Goal: Information Seeking & Learning: Check status

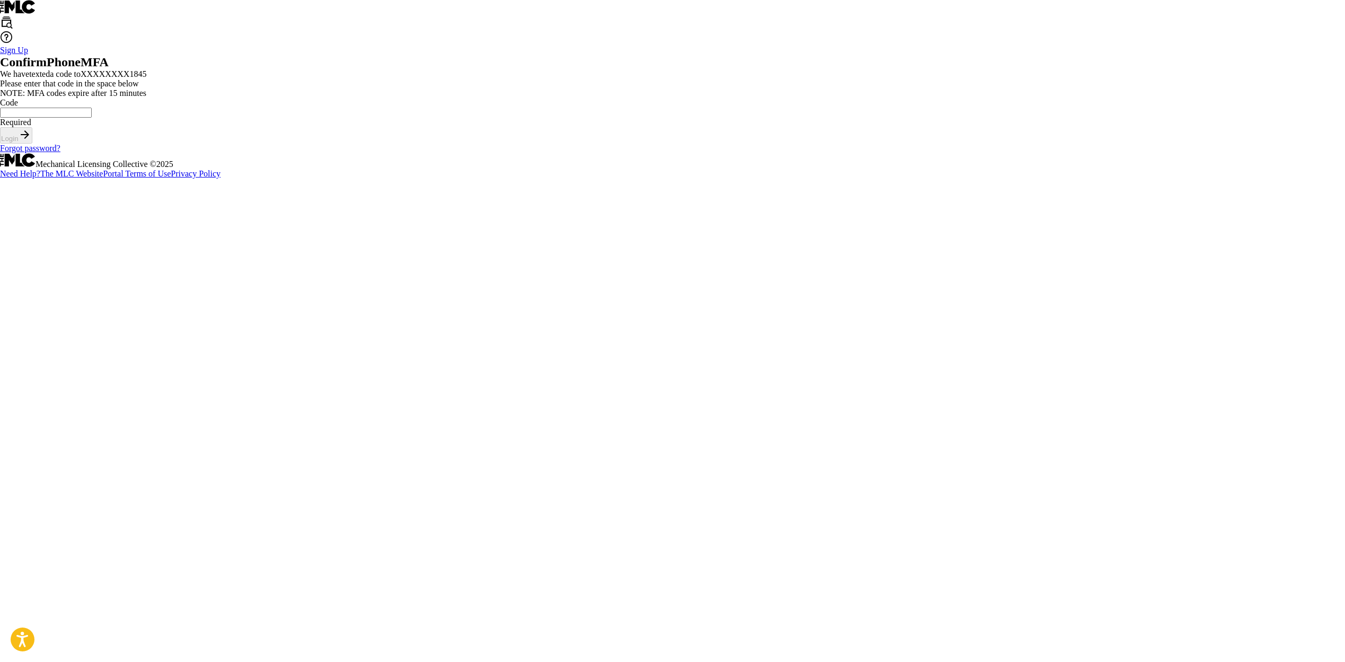
click at [92, 118] on input "Code" at bounding box center [46, 113] width 92 height 10
type input "310365"
click at [32, 144] on button "Login" at bounding box center [16, 135] width 32 height 16
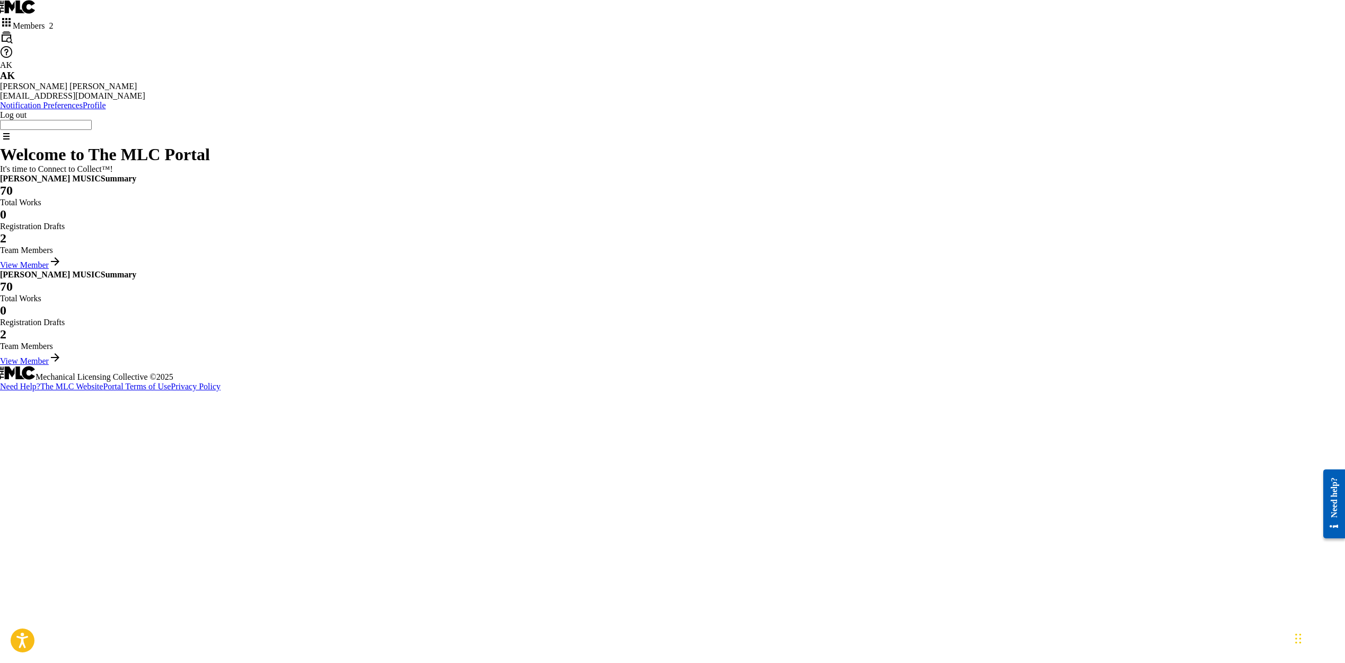
click at [61, 269] on link "View Member" at bounding box center [30, 264] width 61 height 9
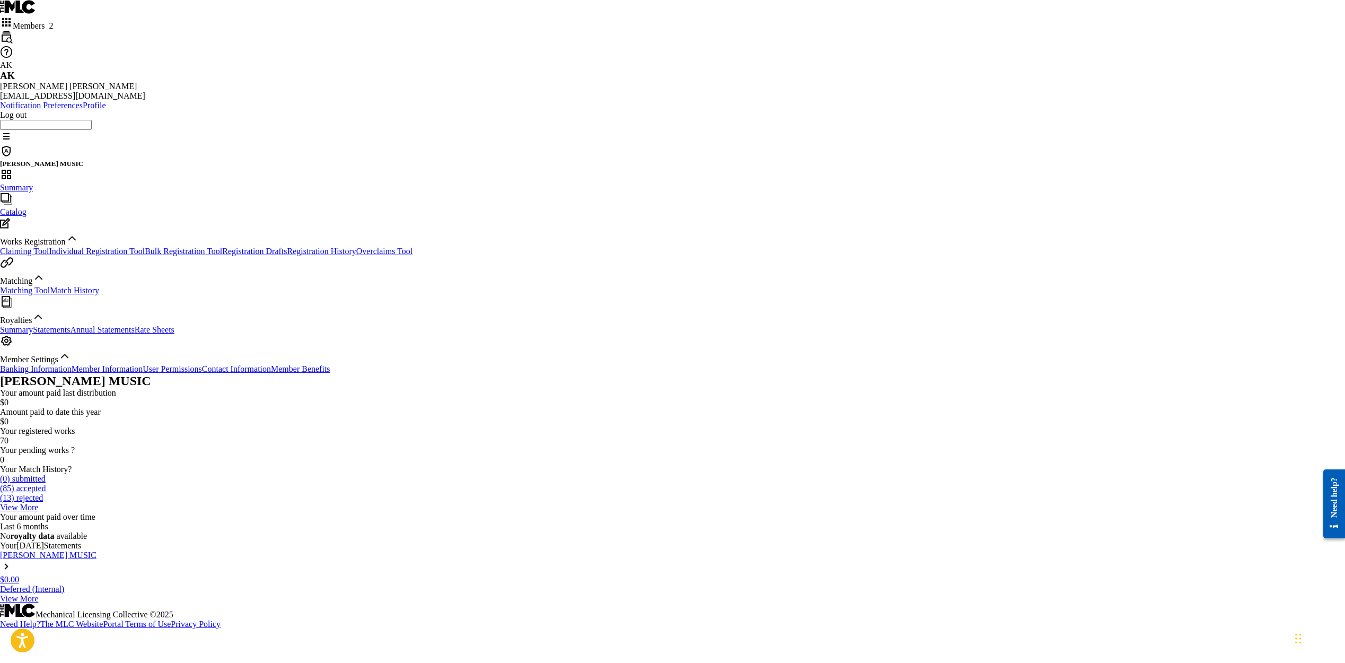
click at [97, 246] on link "Individual Registration Tool" at bounding box center [97, 250] width 96 height 9
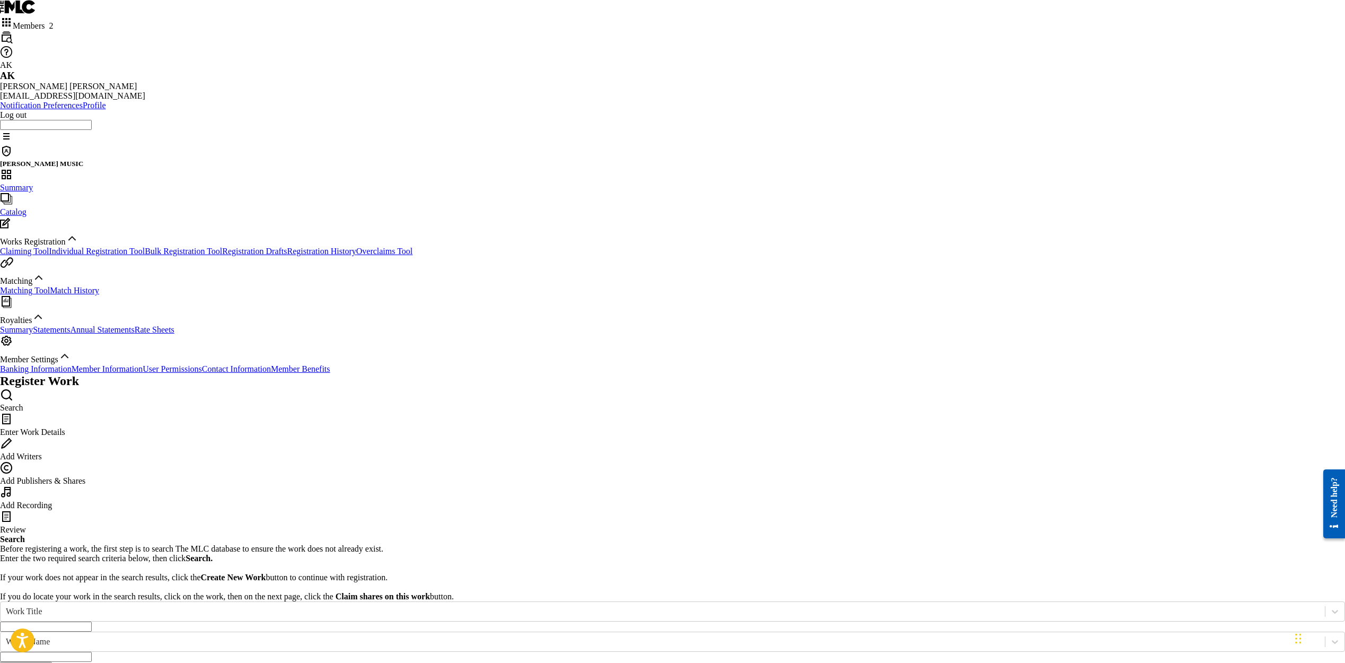
click at [33, 334] on link "Summary" at bounding box center [16, 329] width 33 height 9
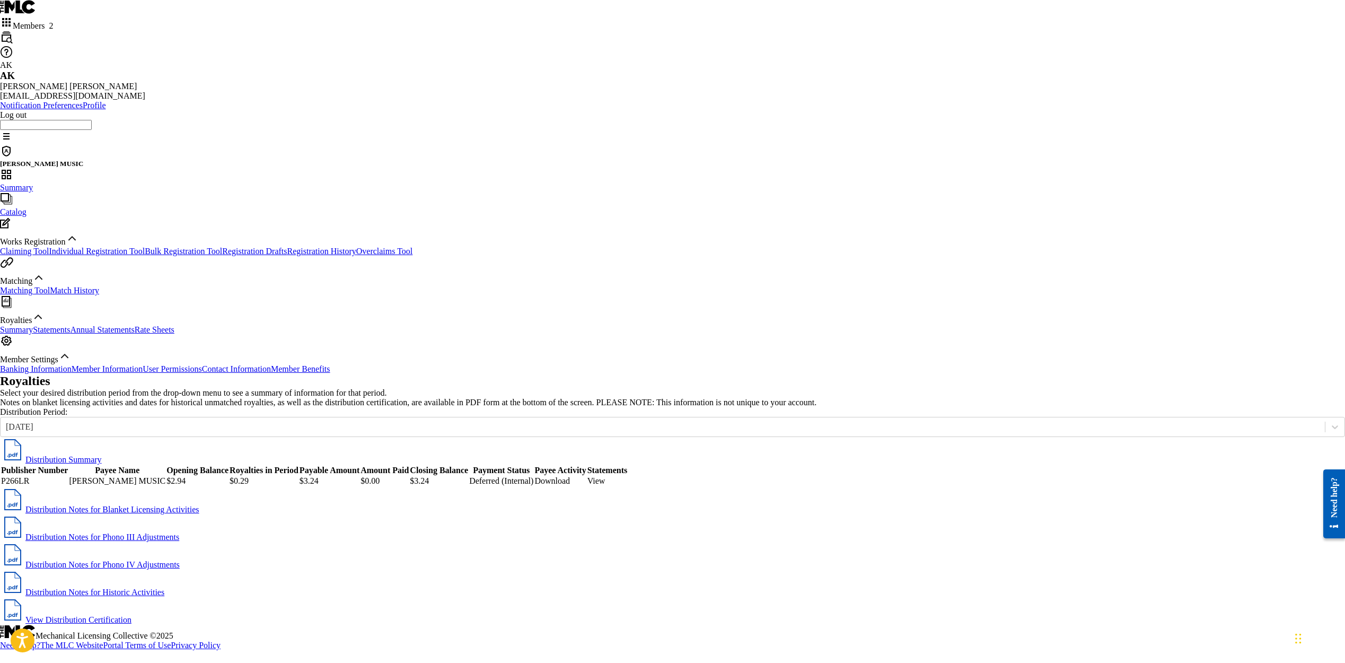
click at [70, 334] on link "Statements" at bounding box center [51, 329] width 37 height 9
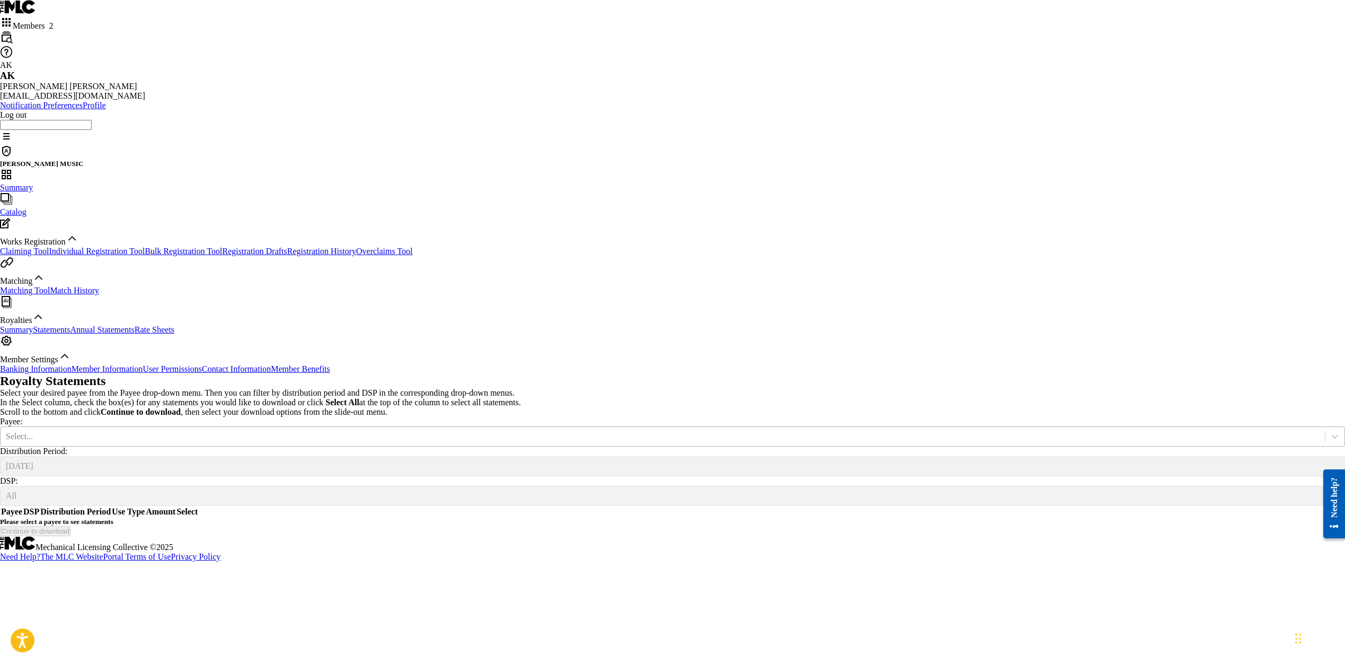
click at [460, 430] on div "Select..." at bounding box center [663, 436] width 1324 height 12
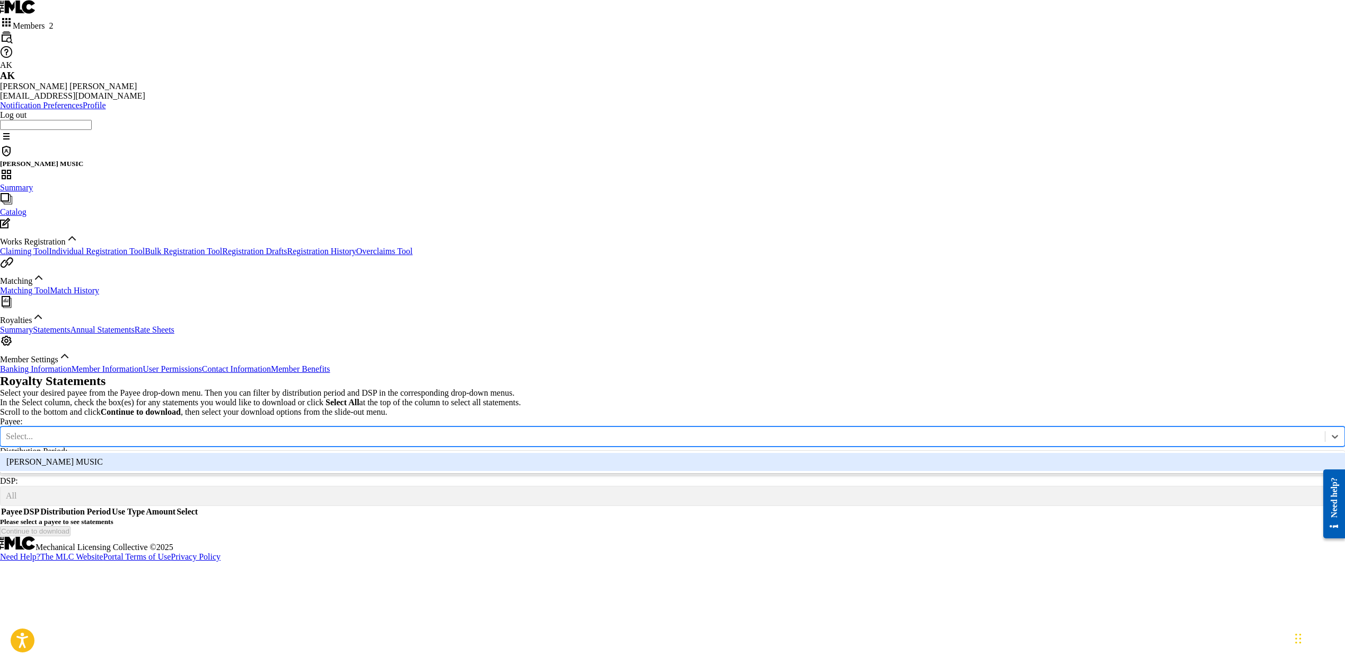
click at [467, 453] on div "[PERSON_NAME] MUSIC" at bounding box center [672, 462] width 1345 height 18
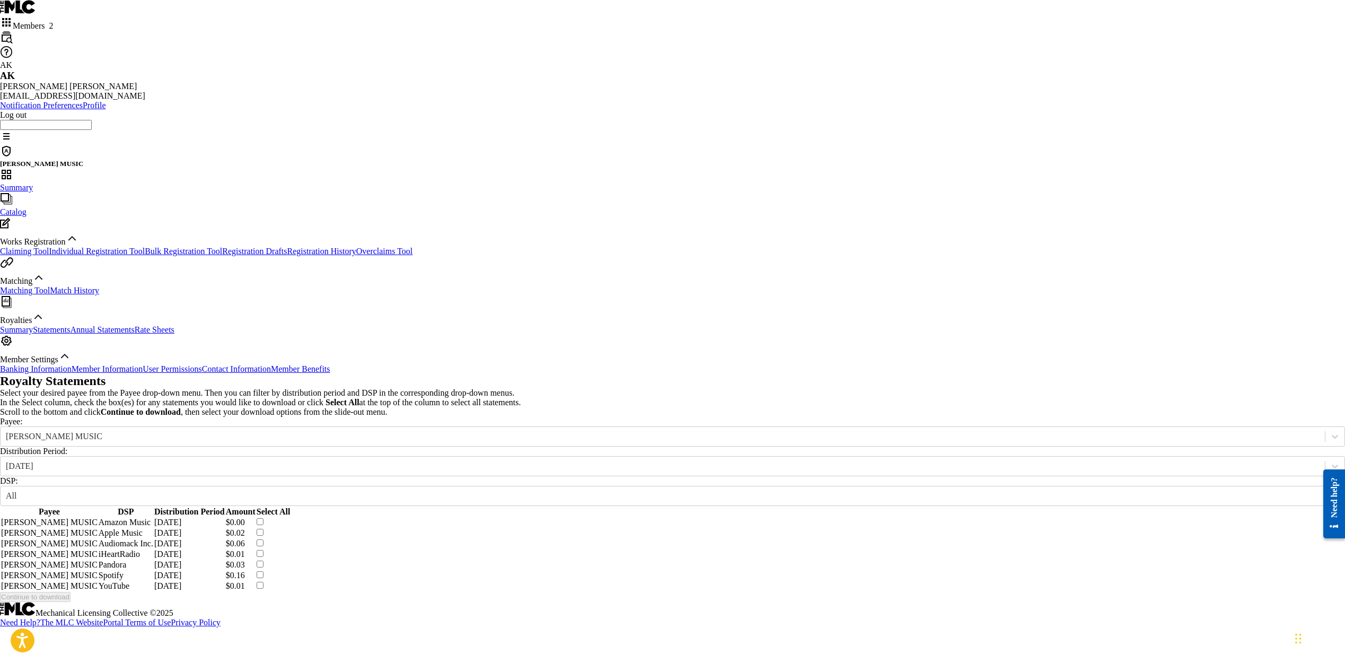
click at [879, 591] on div "Continue to download" at bounding box center [672, 596] width 1345 height 10
click at [683, 591] on div "Continue to download" at bounding box center [672, 596] width 1345 height 10
click at [478, 461] on div "[DATE]" at bounding box center [662, 466] width 1313 height 10
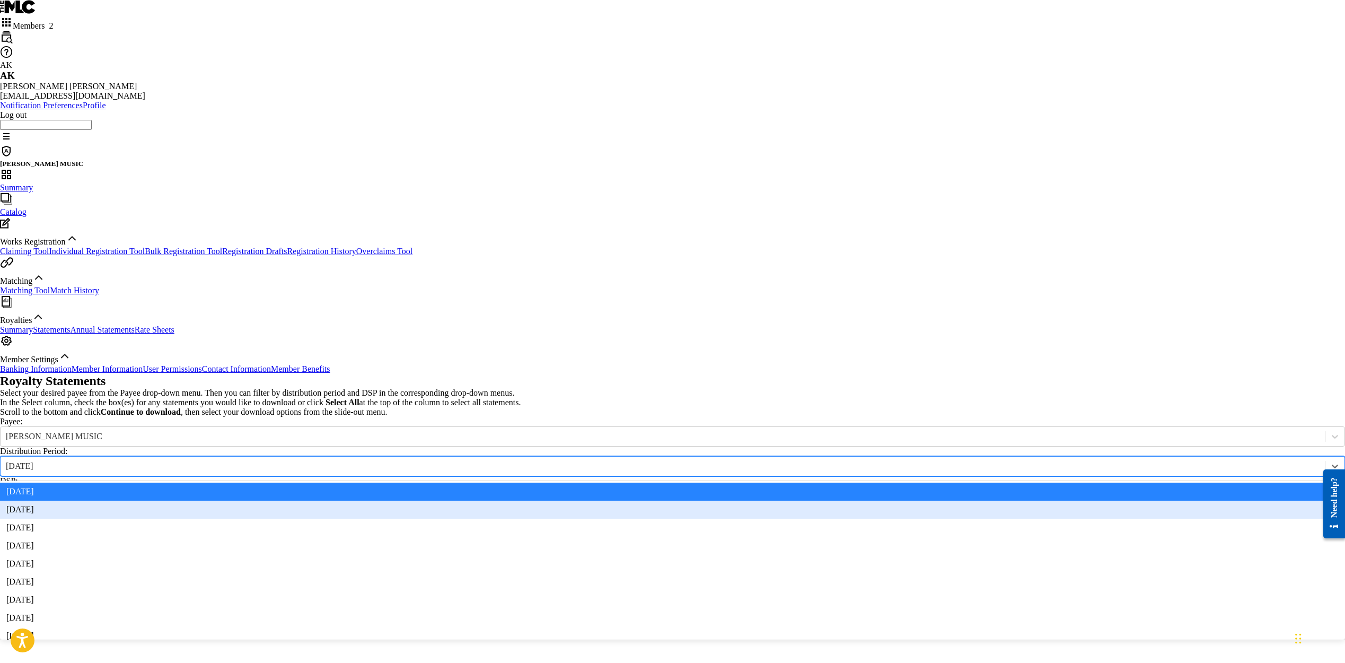
click at [469, 500] on div "[DATE]" at bounding box center [672, 509] width 1345 height 18
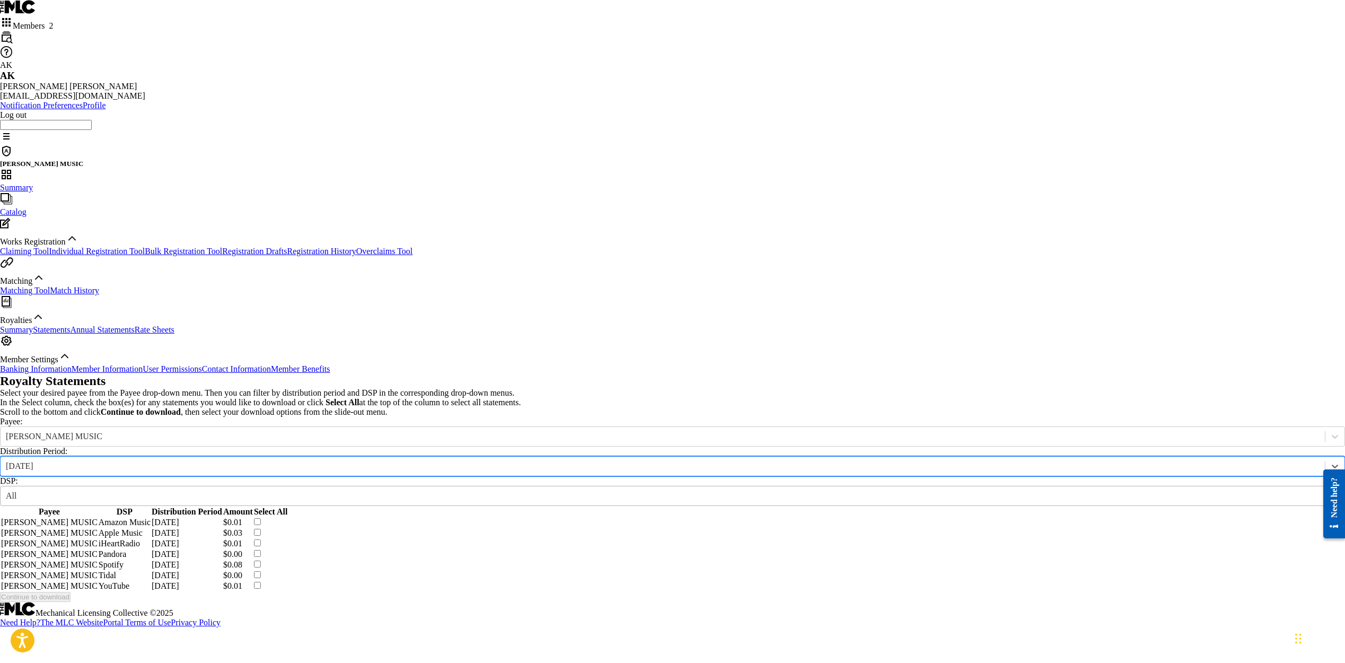
click at [596, 490] on div "All" at bounding box center [663, 496] width 1324 height 12
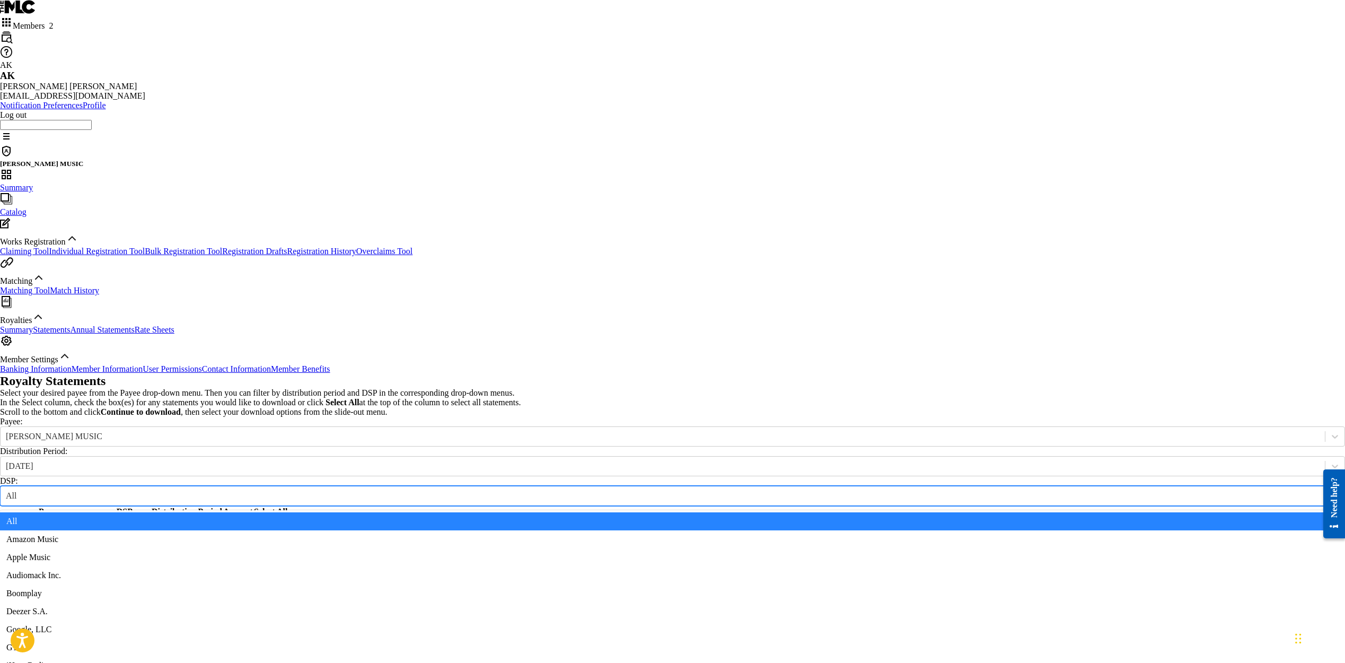
click at [672, 417] on div "Payee: [PERSON_NAME] MUSIC Distribution Period: [DATE] DSP: All, 1 of 15. 15 re…" at bounding box center [672, 461] width 1345 height 89
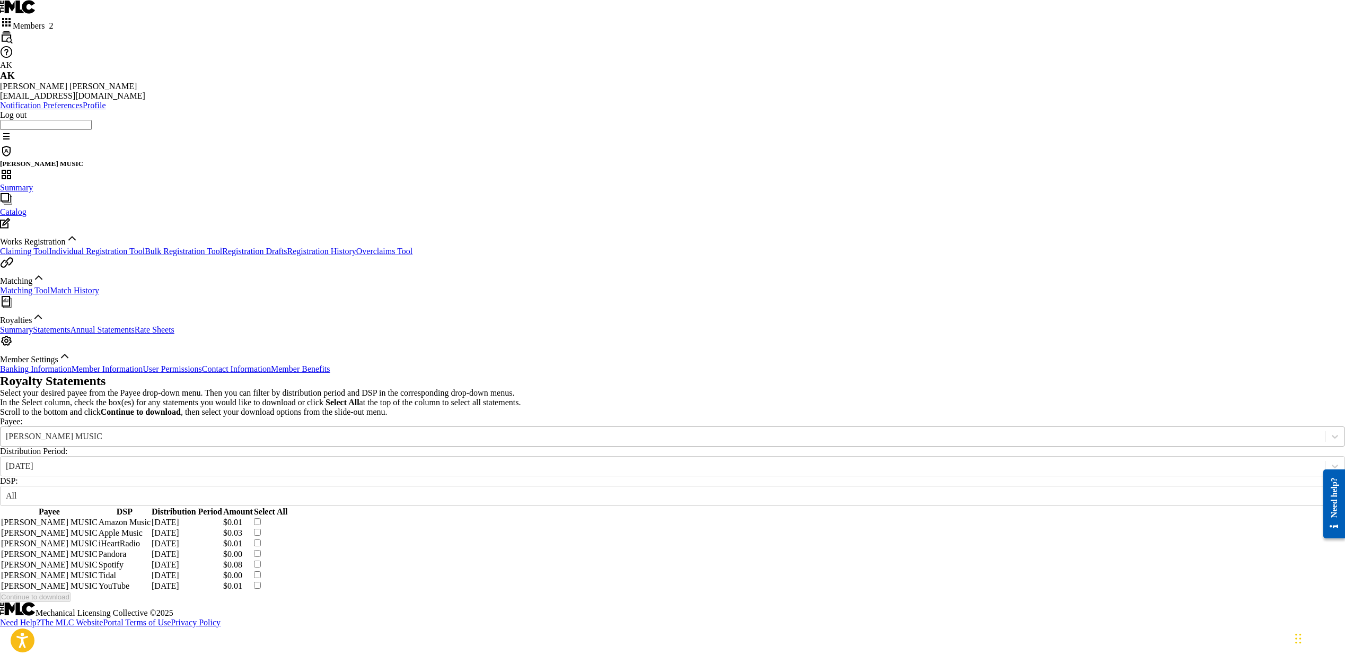
click at [468, 430] on div "[PERSON_NAME] MUSIC" at bounding box center [663, 436] width 1324 height 12
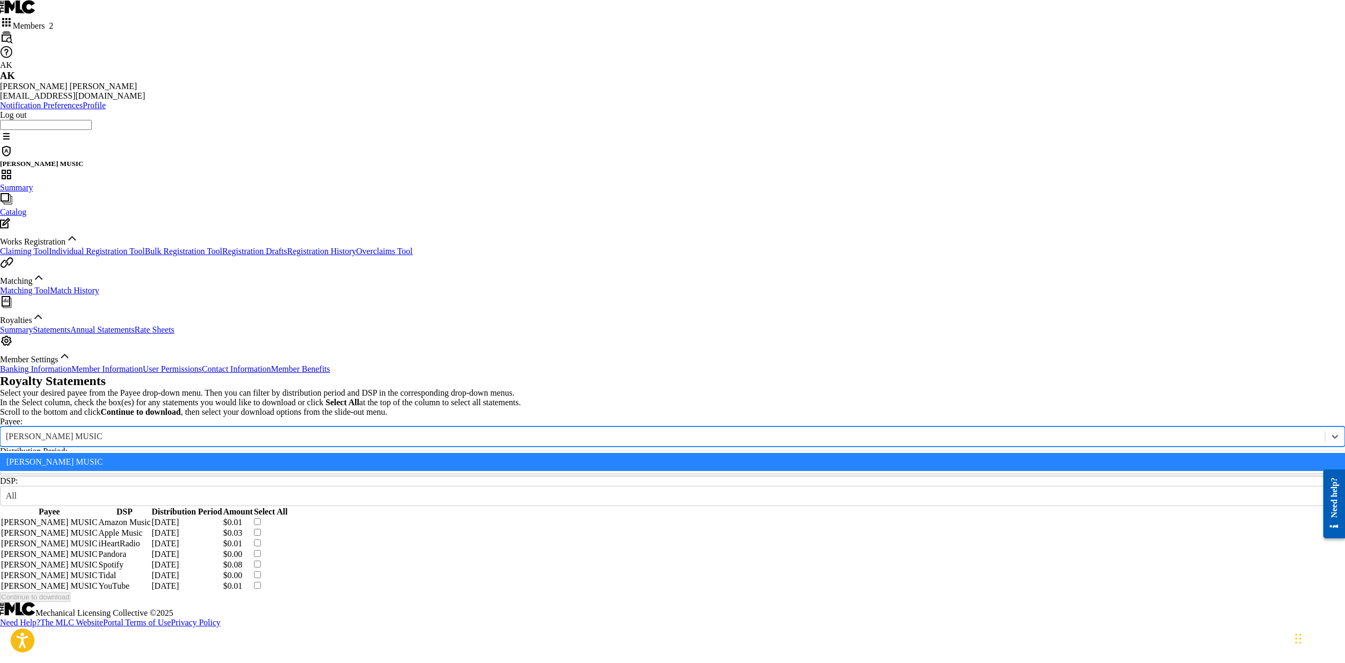
click at [476, 453] on div "[PERSON_NAME] MUSIC" at bounding box center [672, 462] width 1345 height 18
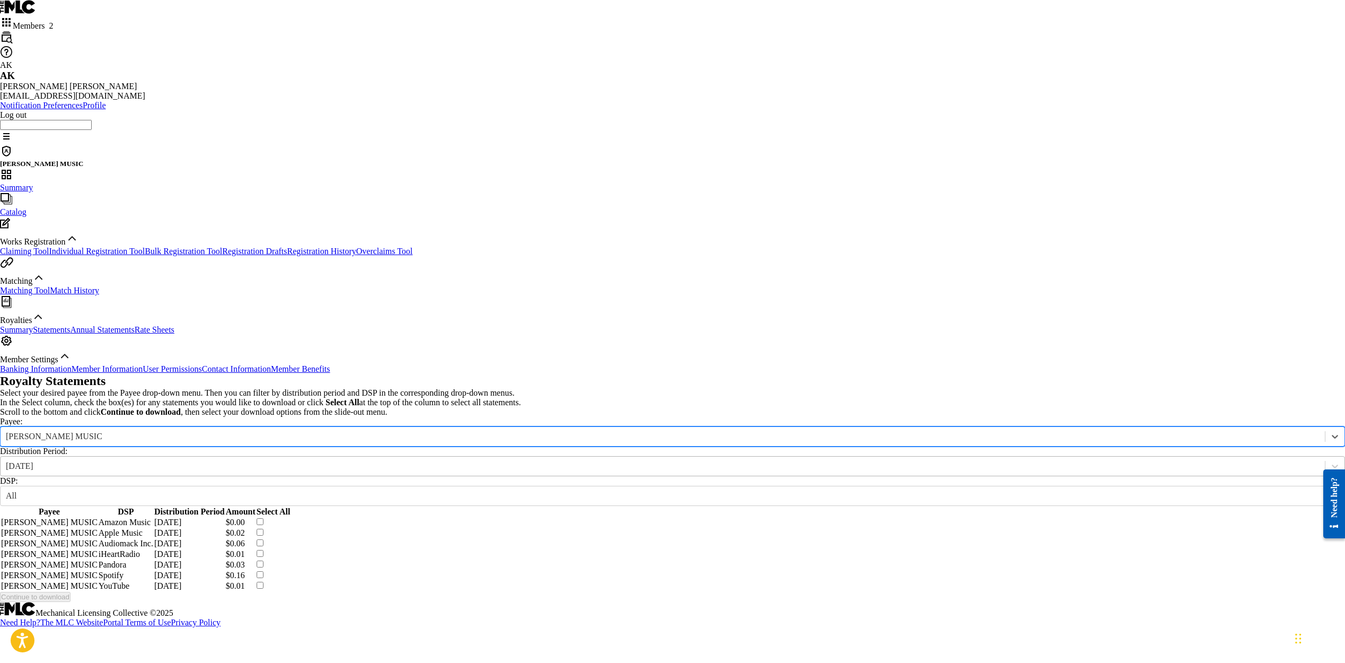
click at [486, 461] on div "[DATE]" at bounding box center [662, 466] width 1313 height 10
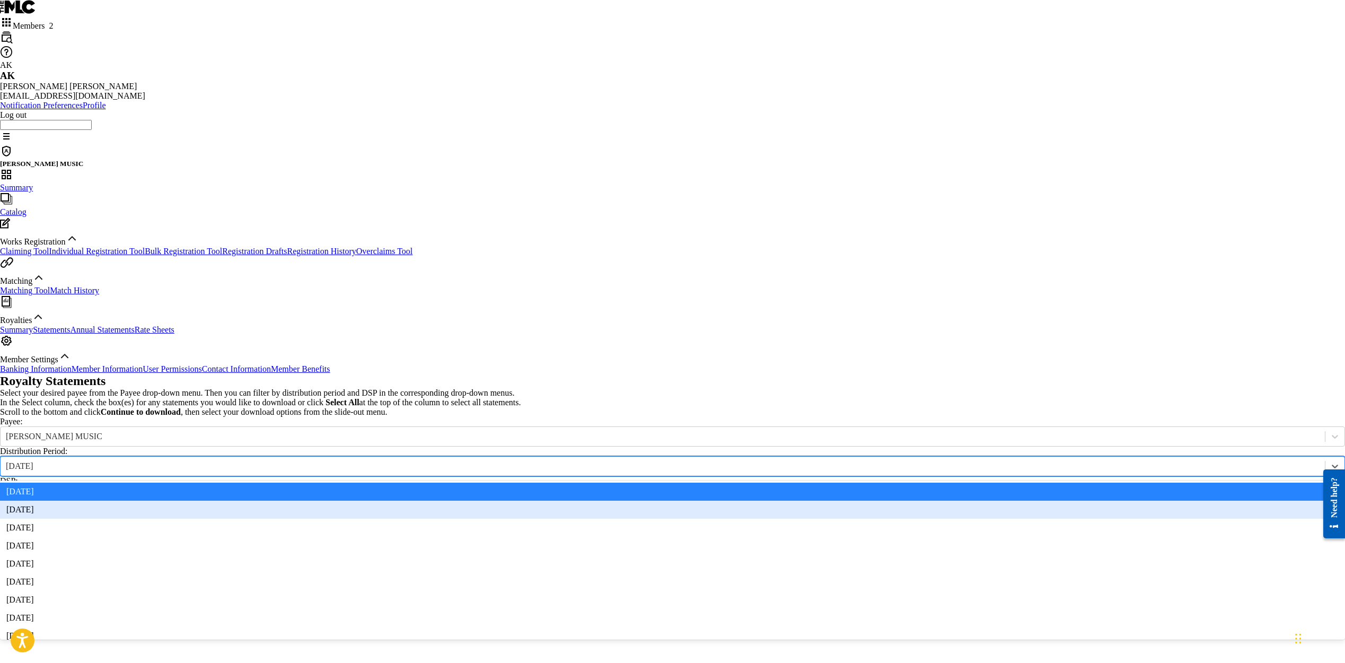
click at [447, 500] on div "[DATE]" at bounding box center [672, 509] width 1345 height 18
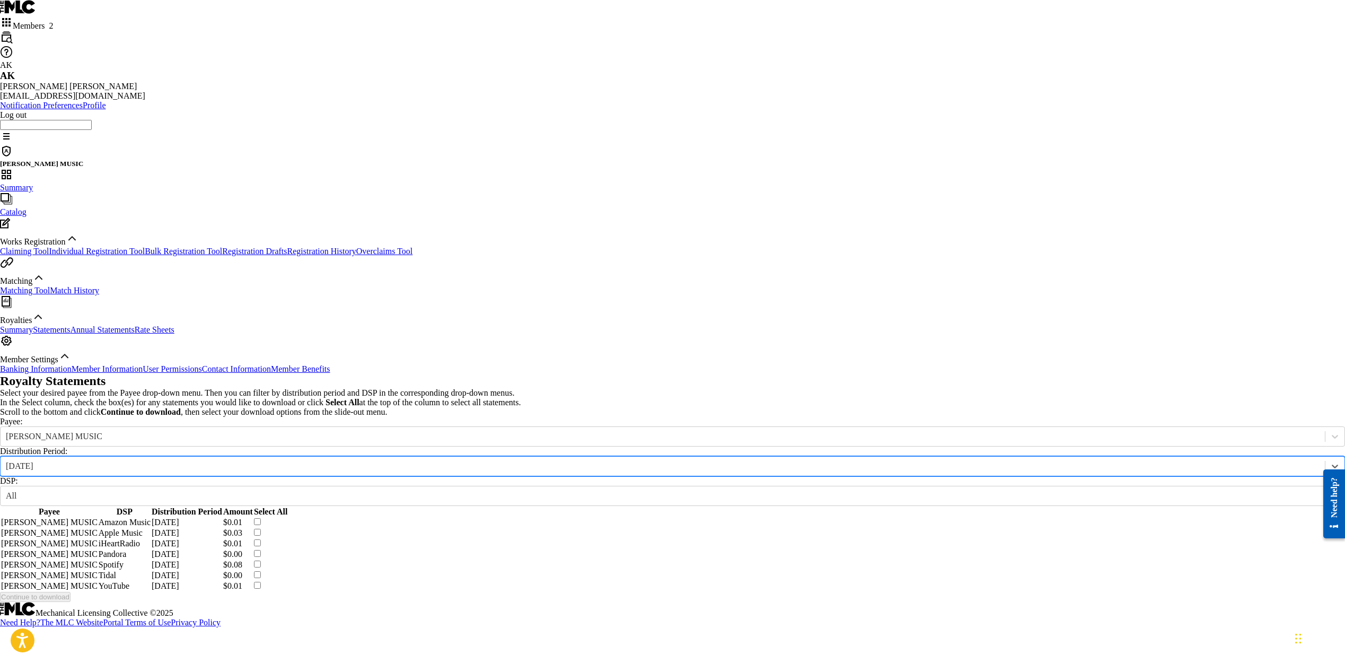
click at [504, 417] on div "Payee: [PERSON_NAME] MUSIC" at bounding box center [672, 432] width 1345 height 30
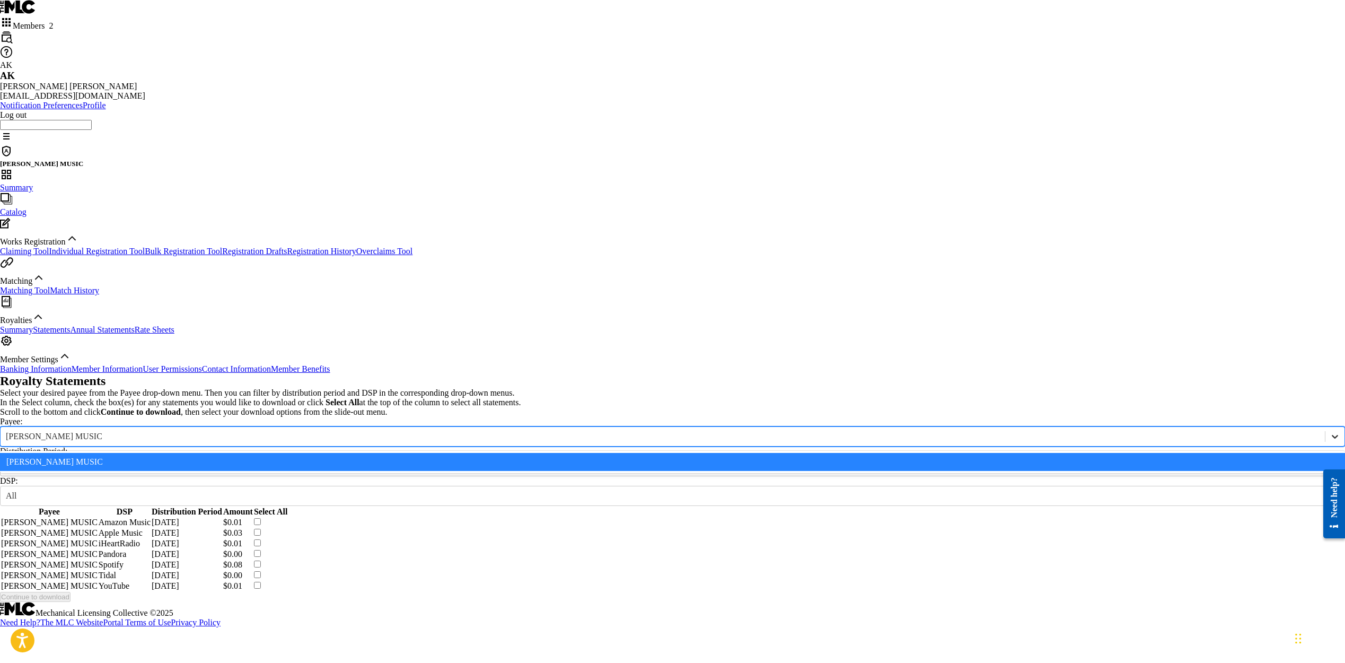
click at [1329, 431] on icon at bounding box center [1334, 436] width 11 height 11
click at [480, 453] on div "[PERSON_NAME] MUSIC" at bounding box center [672, 462] width 1345 height 18
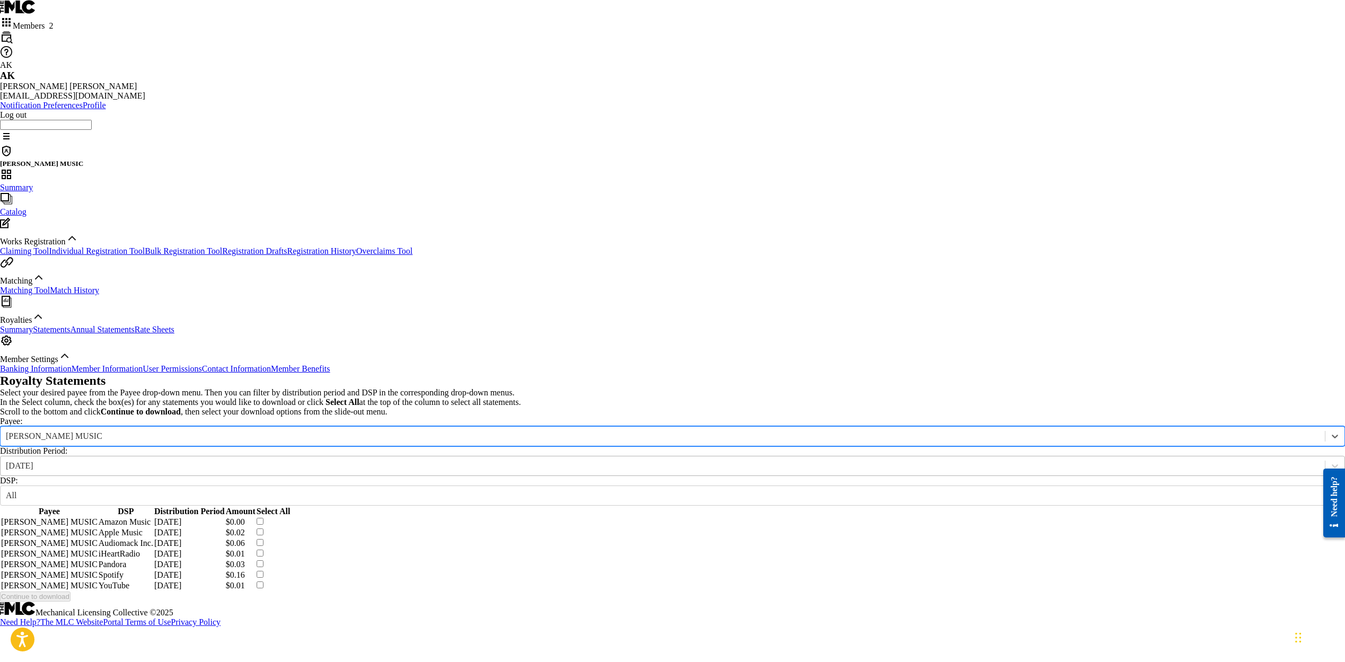
click at [480, 461] on div "[DATE]" at bounding box center [662, 466] width 1313 height 10
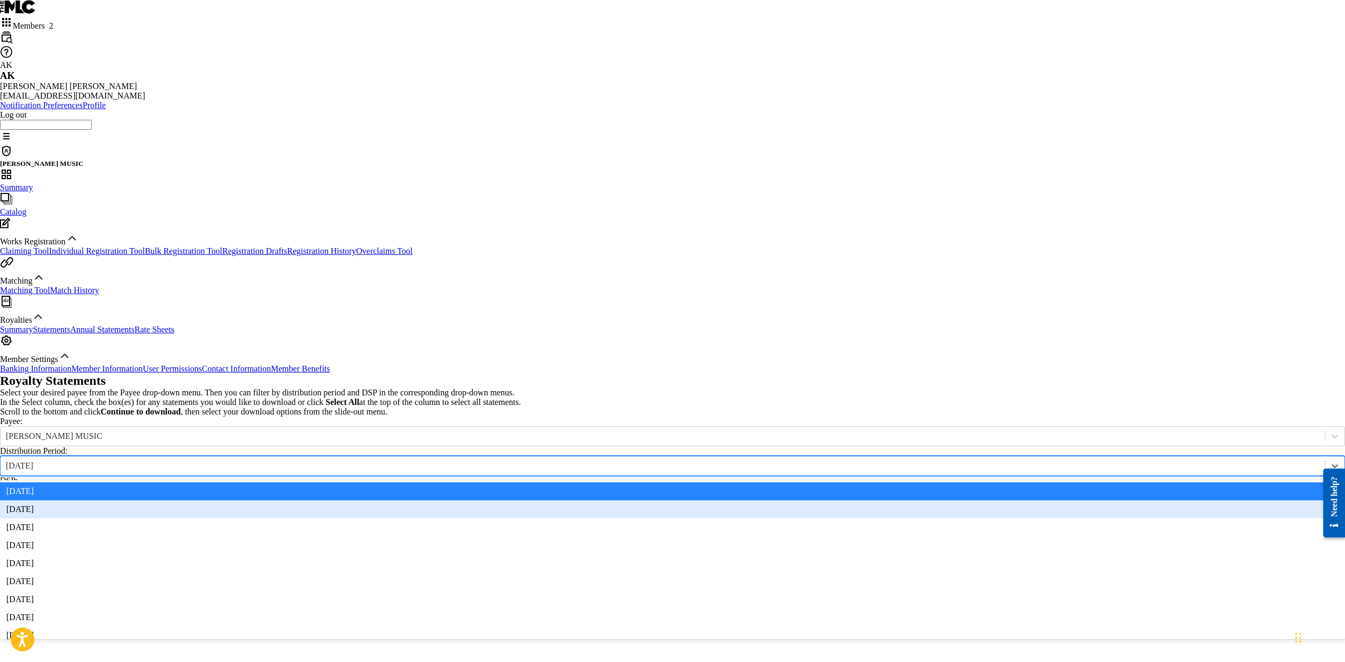
click at [445, 500] on div "[DATE]" at bounding box center [672, 509] width 1345 height 18
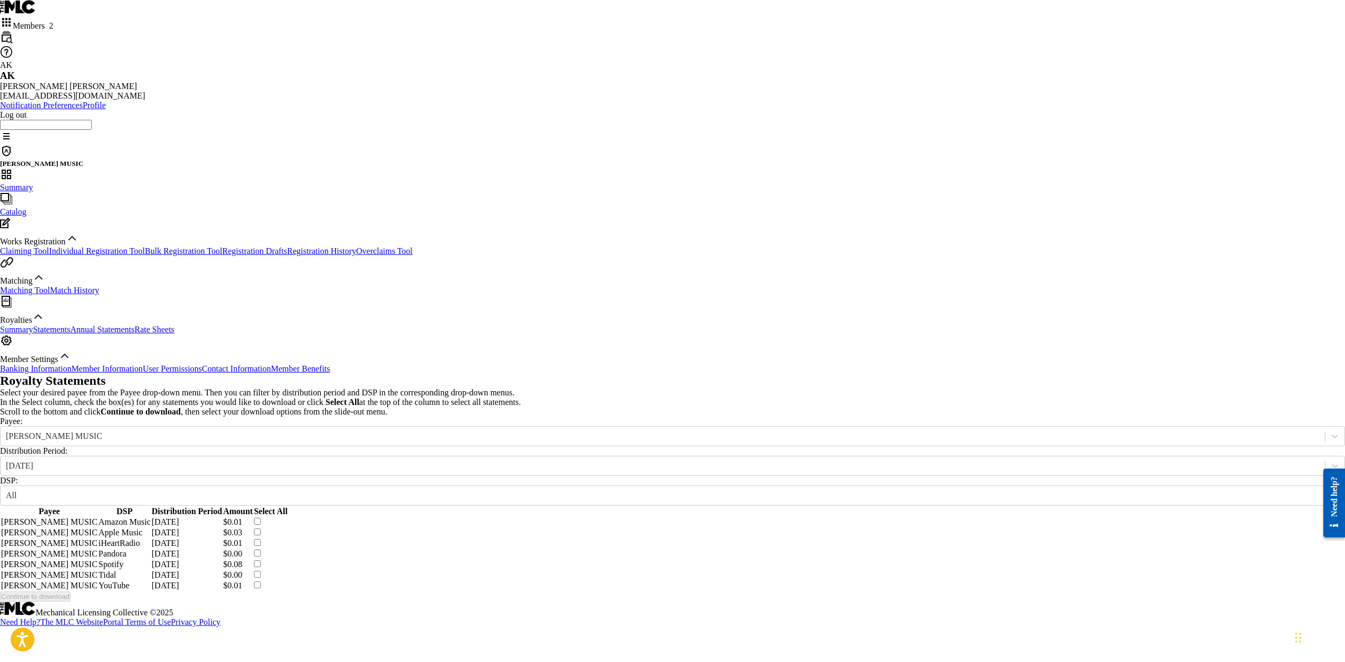
click at [208, 374] on div "Royalty Statements Select your desired payee from the Payee drop-down menu. The…" at bounding box center [672, 488] width 1345 height 228
click at [53, 21] on span "Members 2" at bounding box center [33, 25] width 40 height 9
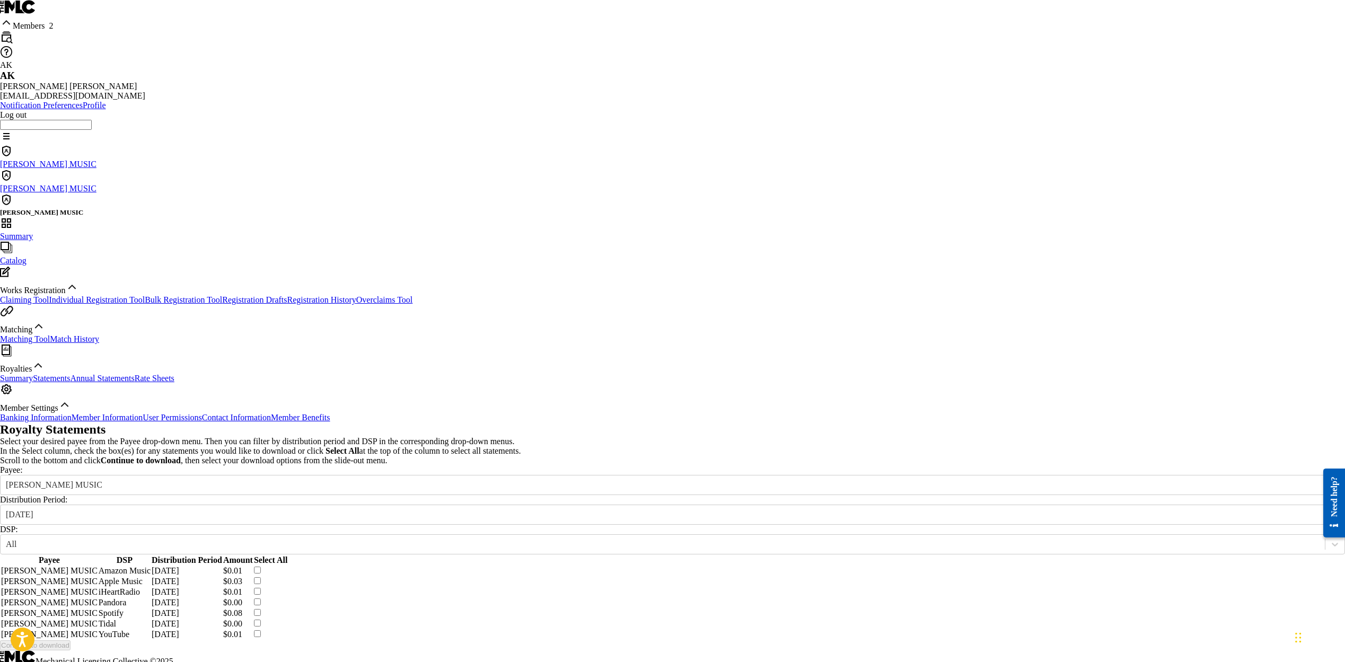
click at [139, 169] on div "[PERSON_NAME] MUSIC" at bounding box center [672, 181] width 1345 height 24
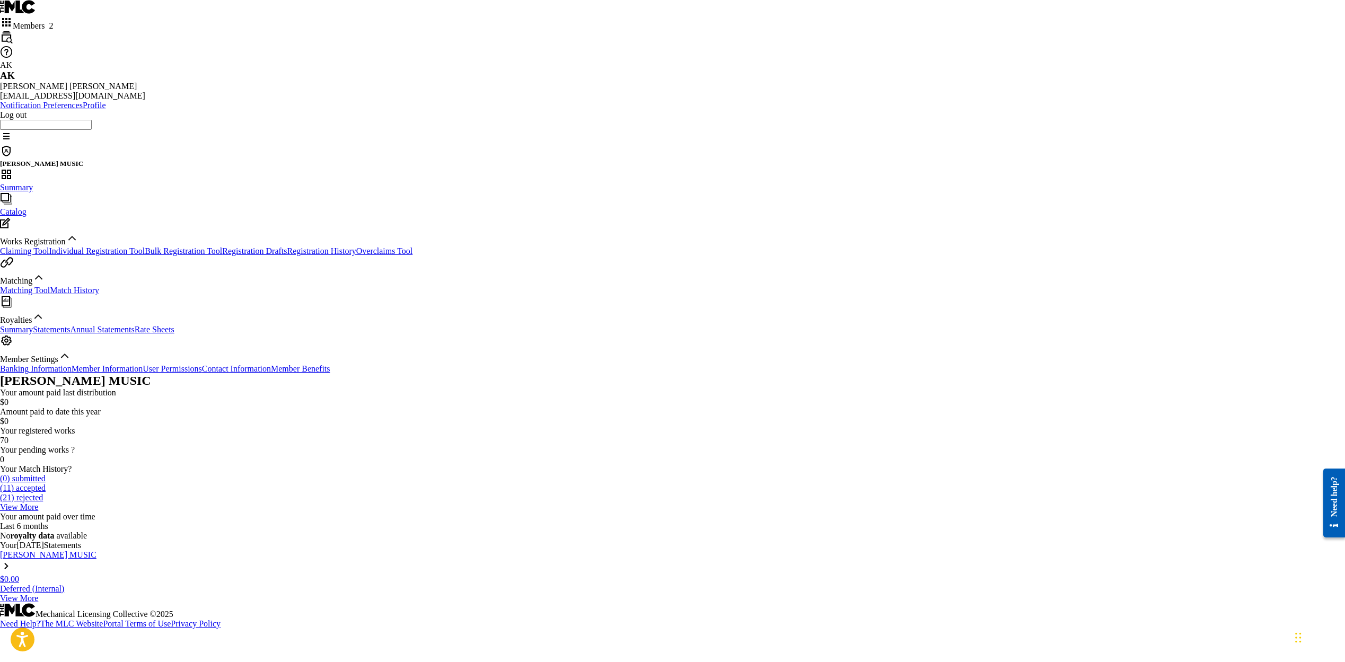
click at [70, 334] on link "Statements" at bounding box center [51, 329] width 37 height 9
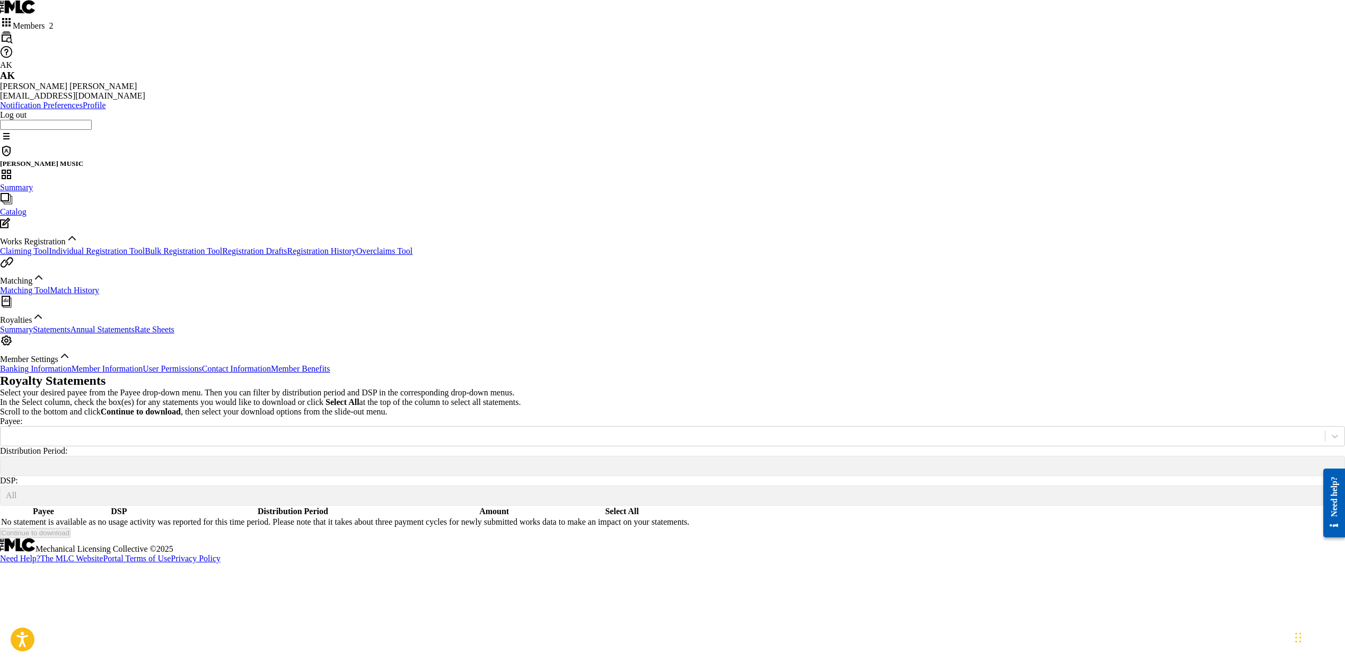
click at [467, 417] on div "Payee: Distribution Period: DSP: All" at bounding box center [672, 461] width 1345 height 89
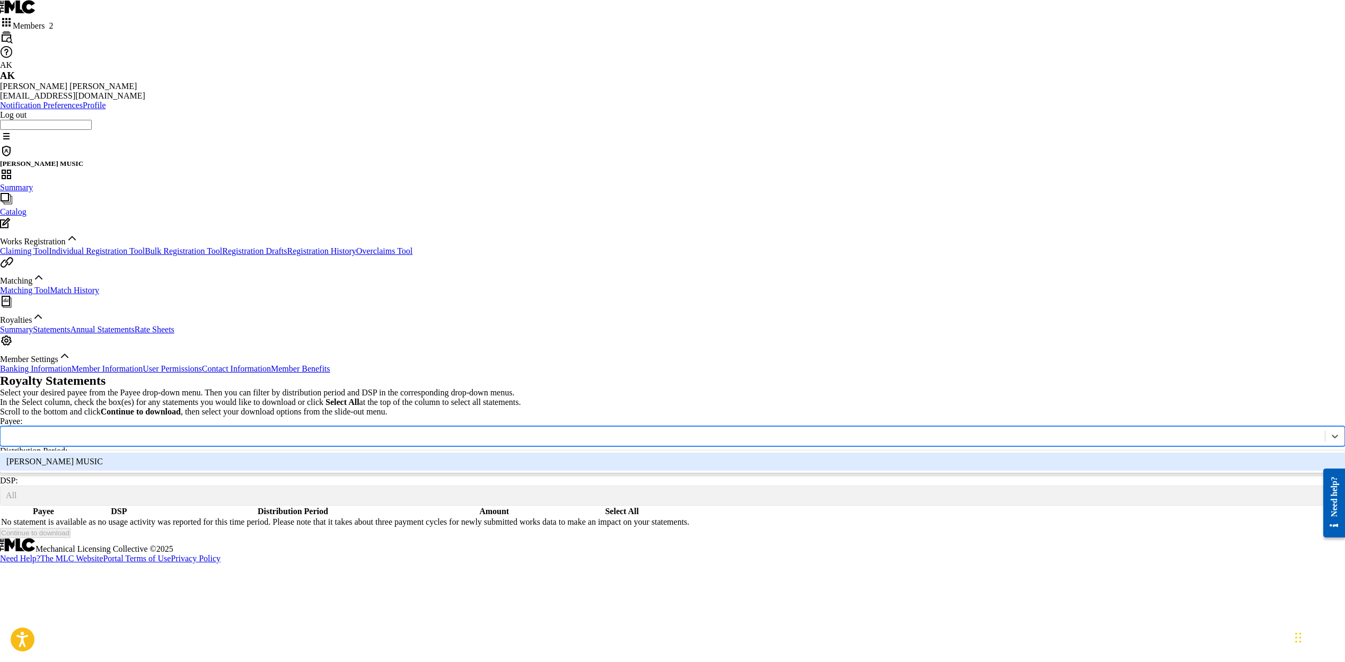
click at [475, 430] on div at bounding box center [663, 436] width 1324 height 12
click at [478, 453] on div "[PERSON_NAME] MUSIC" at bounding box center [672, 462] width 1345 height 18
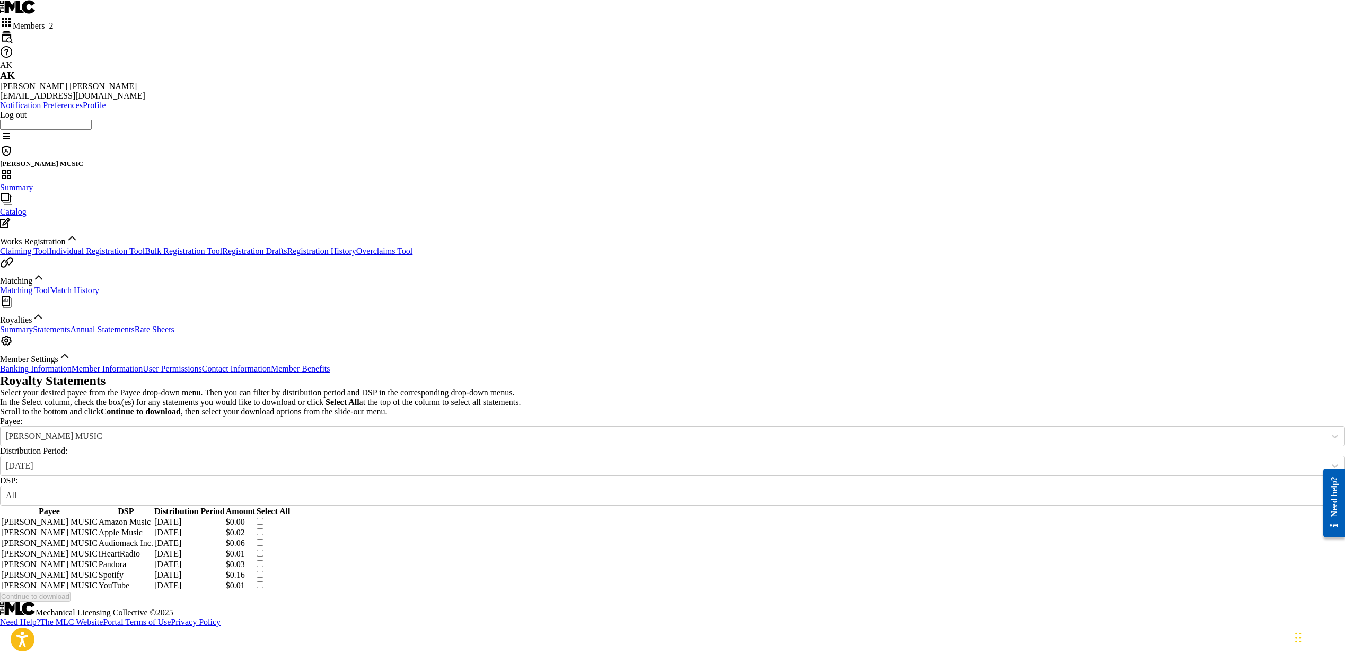
click at [269, 374] on div "Royalty Statements Select your desired payee from the Payee drop-down menu. The…" at bounding box center [672, 488] width 1345 height 228
click at [99, 168] on div "Summary" at bounding box center [672, 180] width 1345 height 24
click at [359, 374] on div "Royalty Statements Select your desired payee from the Payee drop-down menu. The…" at bounding box center [672, 488] width 1345 height 228
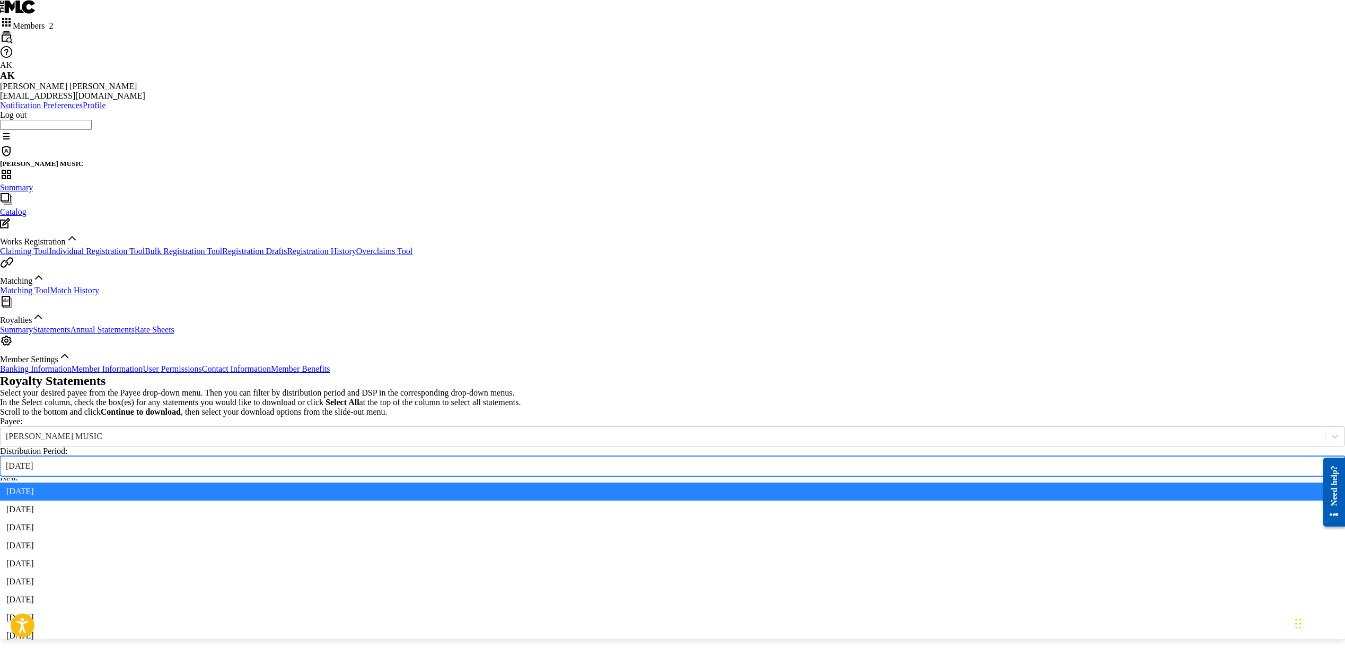
click at [1325, 456] on div at bounding box center [1334, 465] width 19 height 19
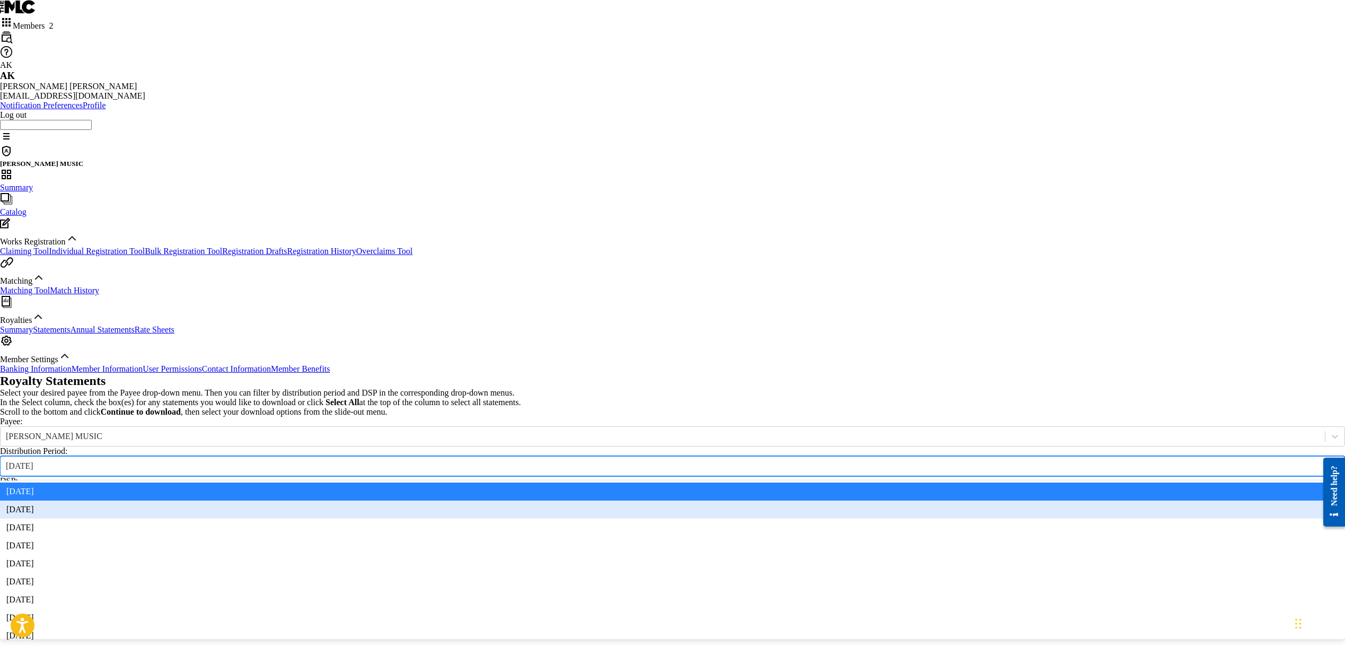
click at [446, 500] on div "[DATE]" at bounding box center [672, 509] width 1345 height 18
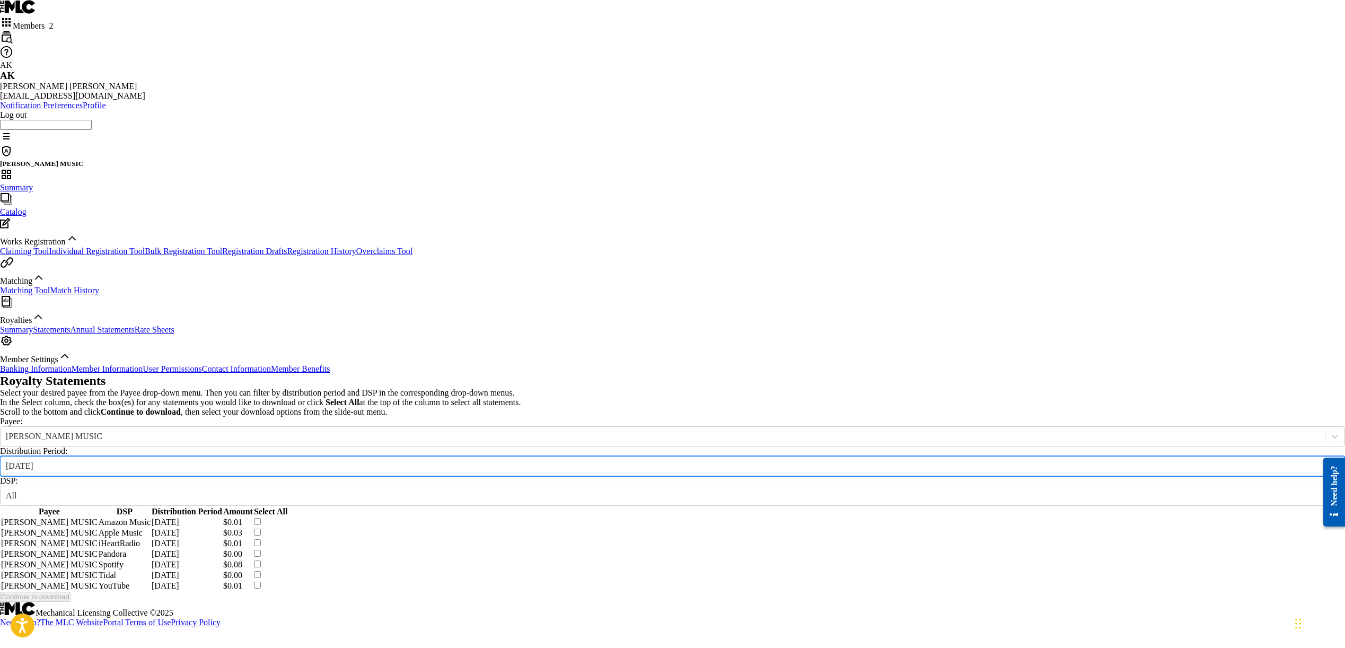
click at [476, 461] on div "[DATE]" at bounding box center [662, 466] width 1313 height 10
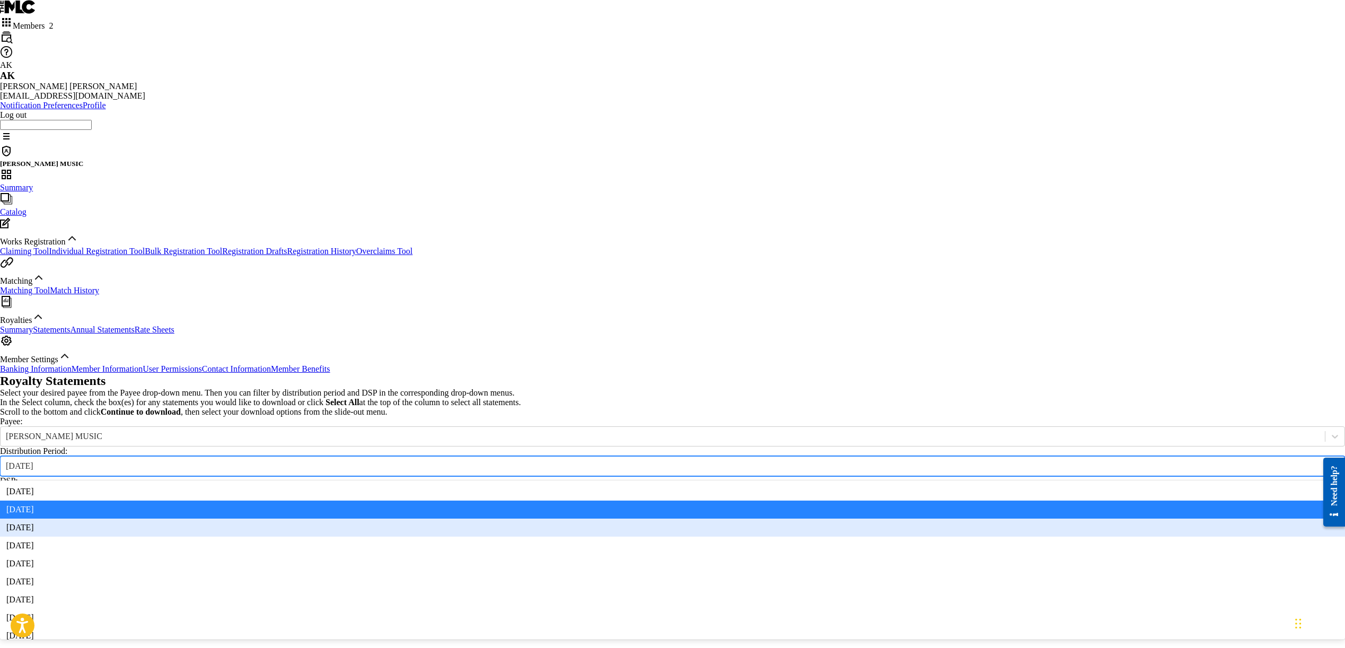
click at [454, 518] on div "[DATE]" at bounding box center [672, 527] width 1345 height 18
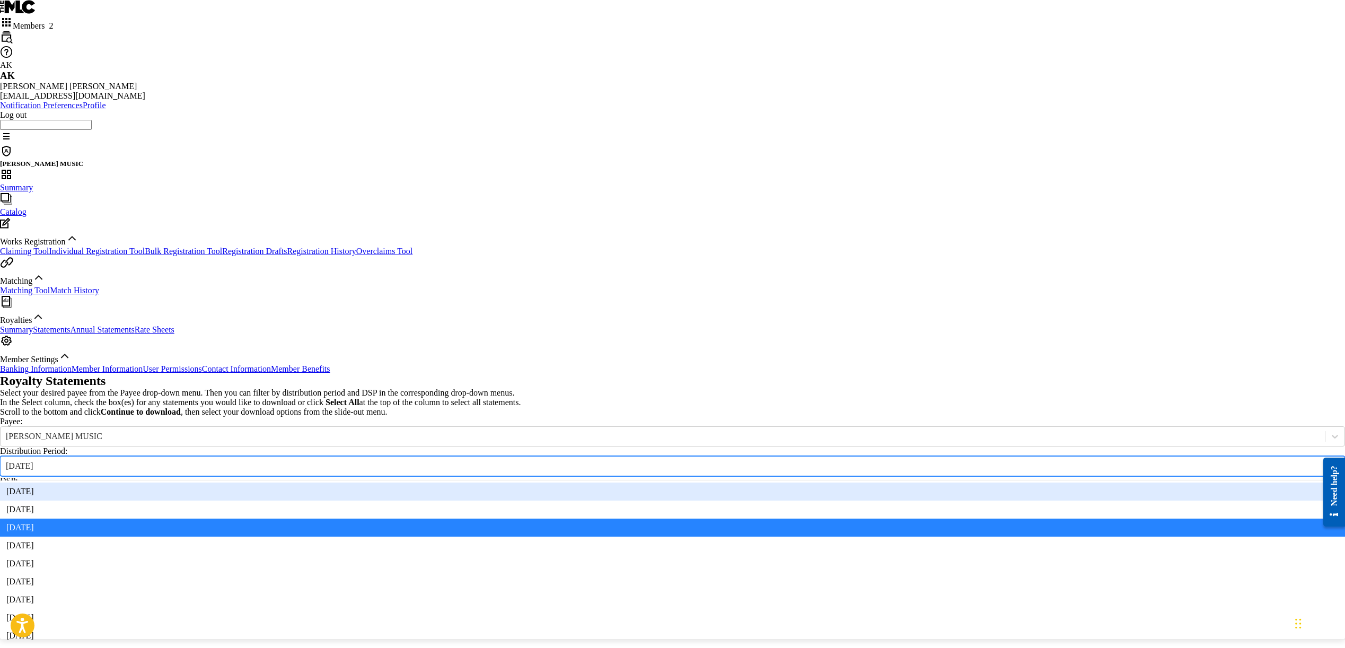
click at [1329, 461] on icon at bounding box center [1334, 466] width 11 height 11
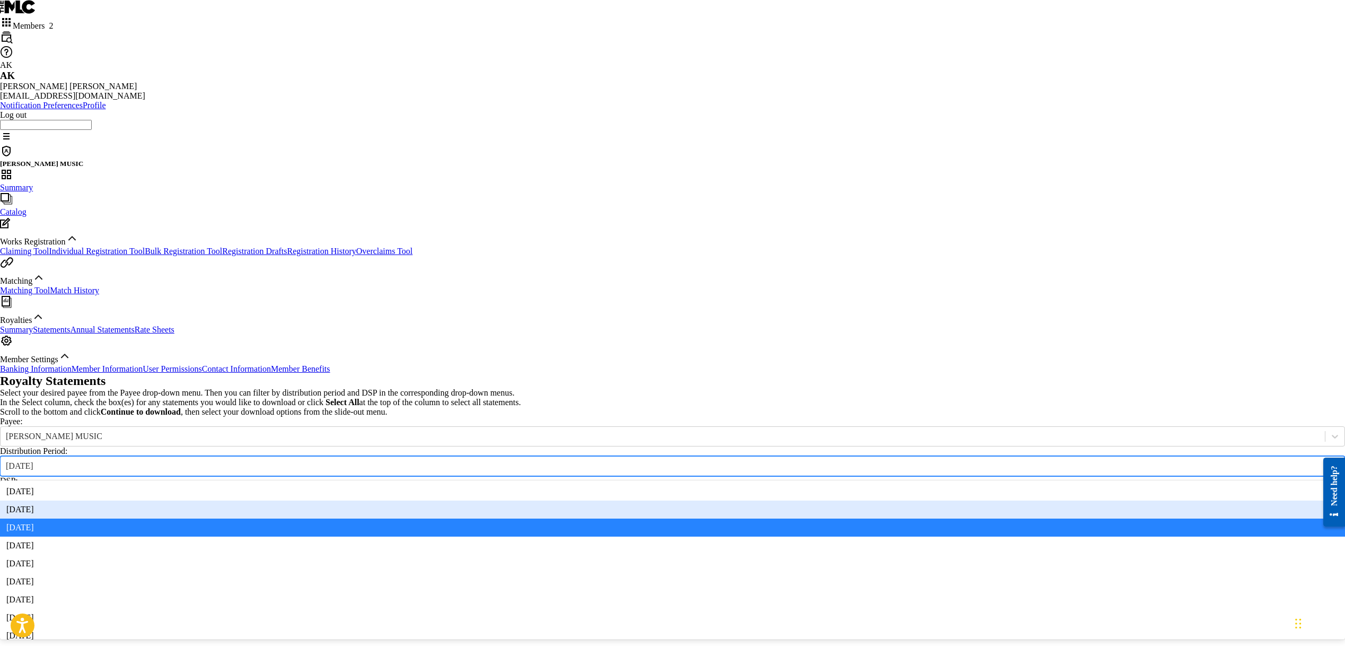
click at [465, 500] on div "[DATE]" at bounding box center [672, 509] width 1345 height 18
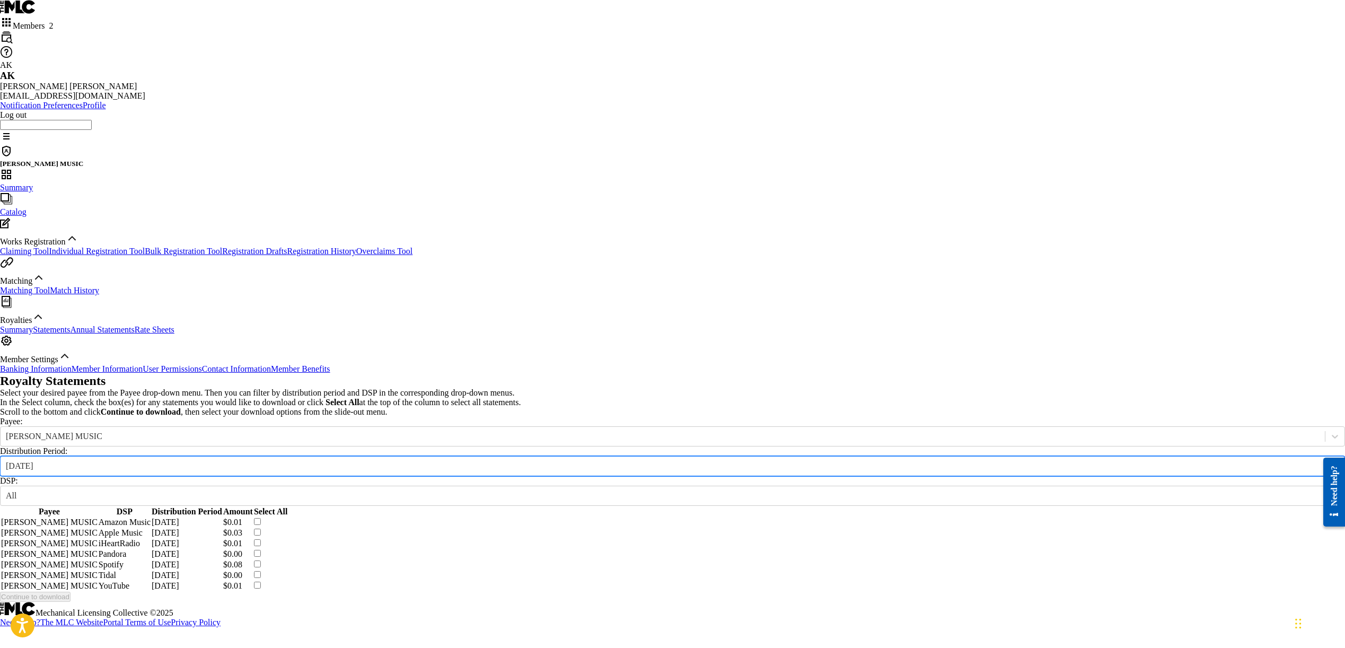
click at [479, 461] on div "[DATE]" at bounding box center [662, 466] width 1313 height 10
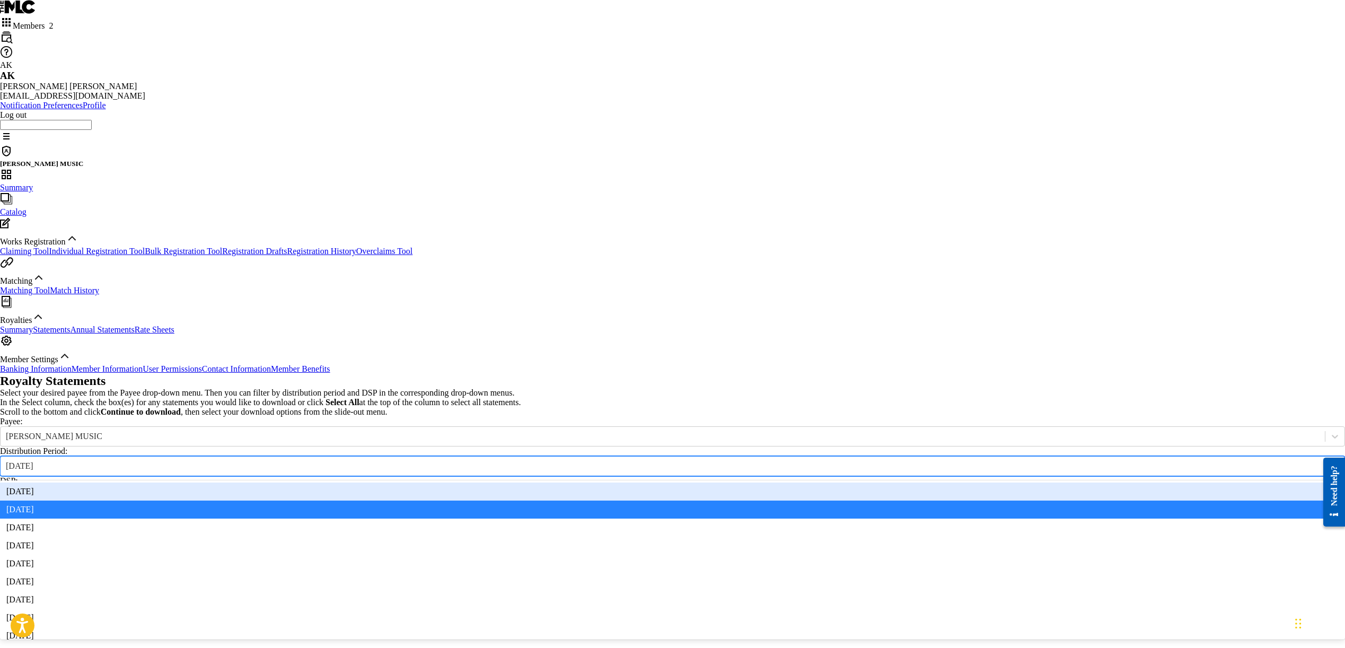
click at [476, 482] on div "[DATE]" at bounding box center [672, 491] width 1345 height 18
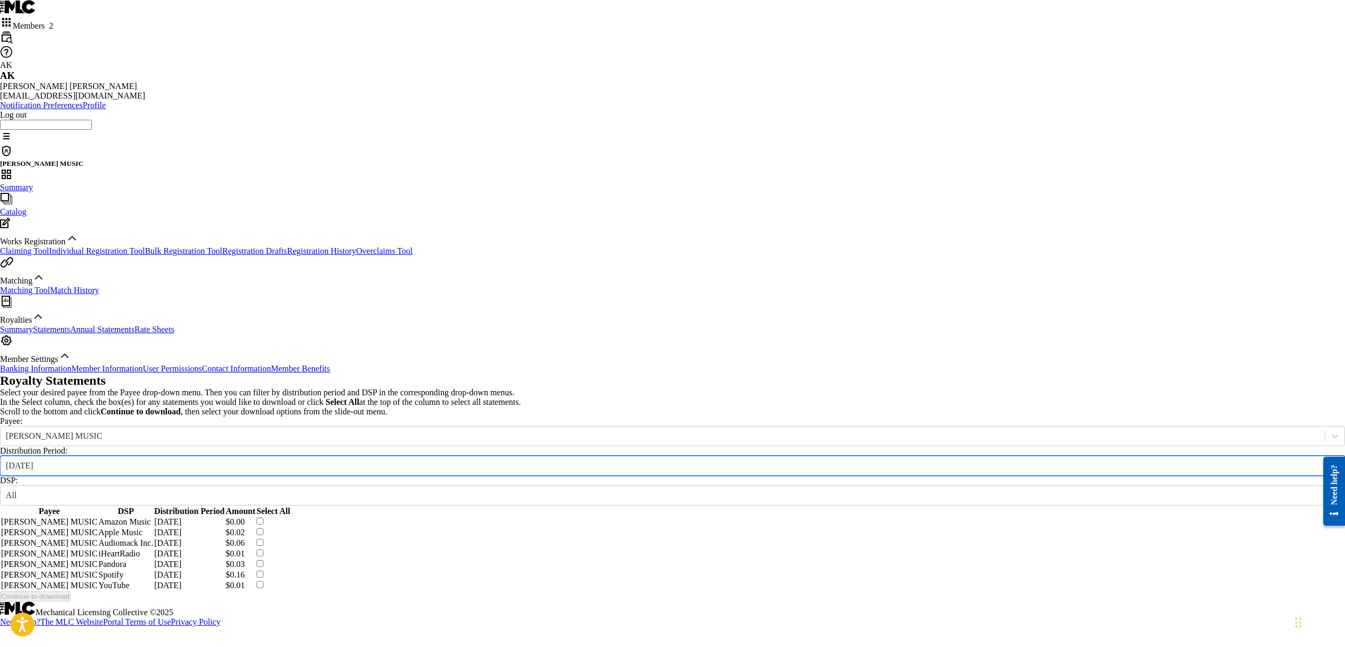
click at [316, 374] on div "Royalty Statements Select your desired payee from the Payee drop-down menu. The…" at bounding box center [672, 488] width 1345 height 228
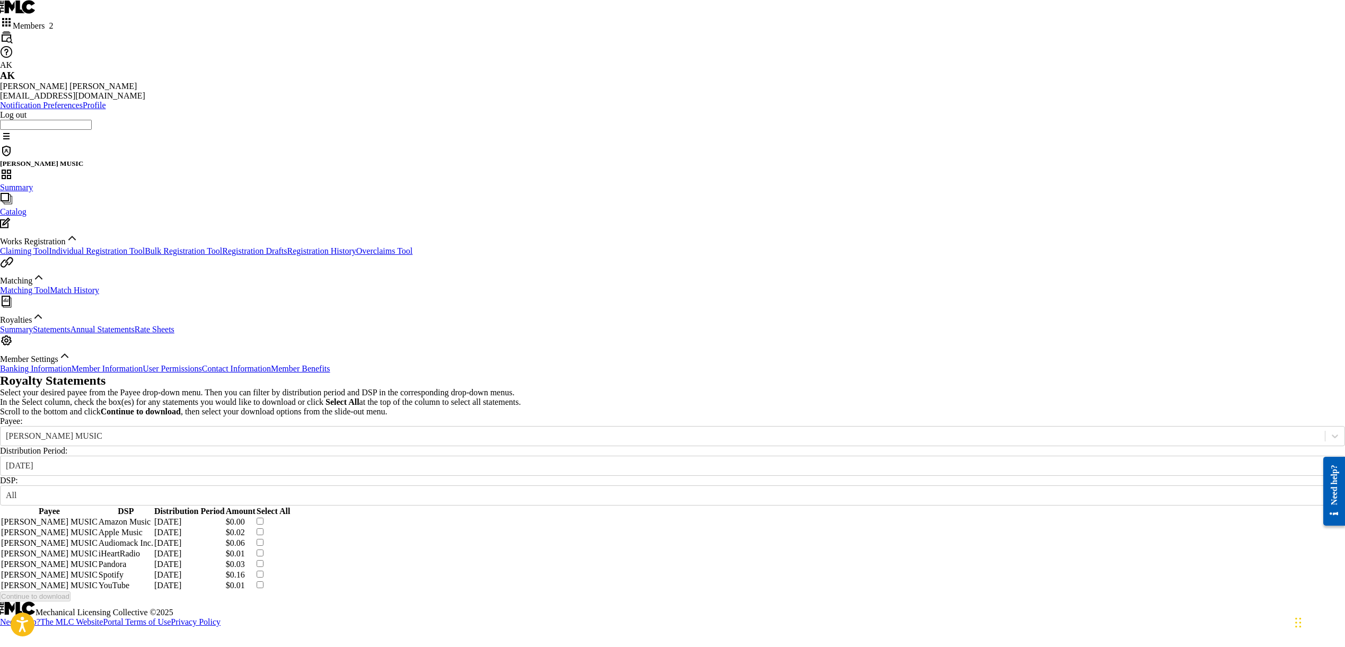
click at [140, 23] on div "Members 2" at bounding box center [672, 23] width 1345 height 15
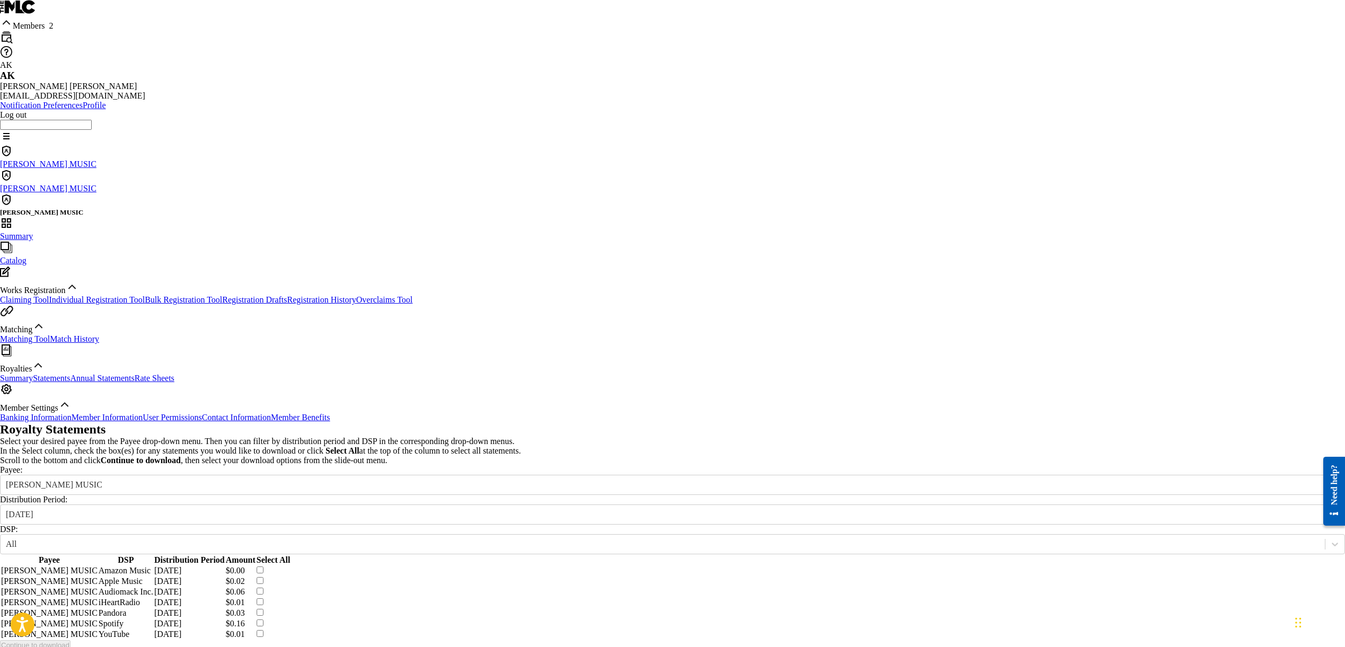
click at [68, 145] on div "[PERSON_NAME] MUSIC" at bounding box center [672, 157] width 1345 height 24
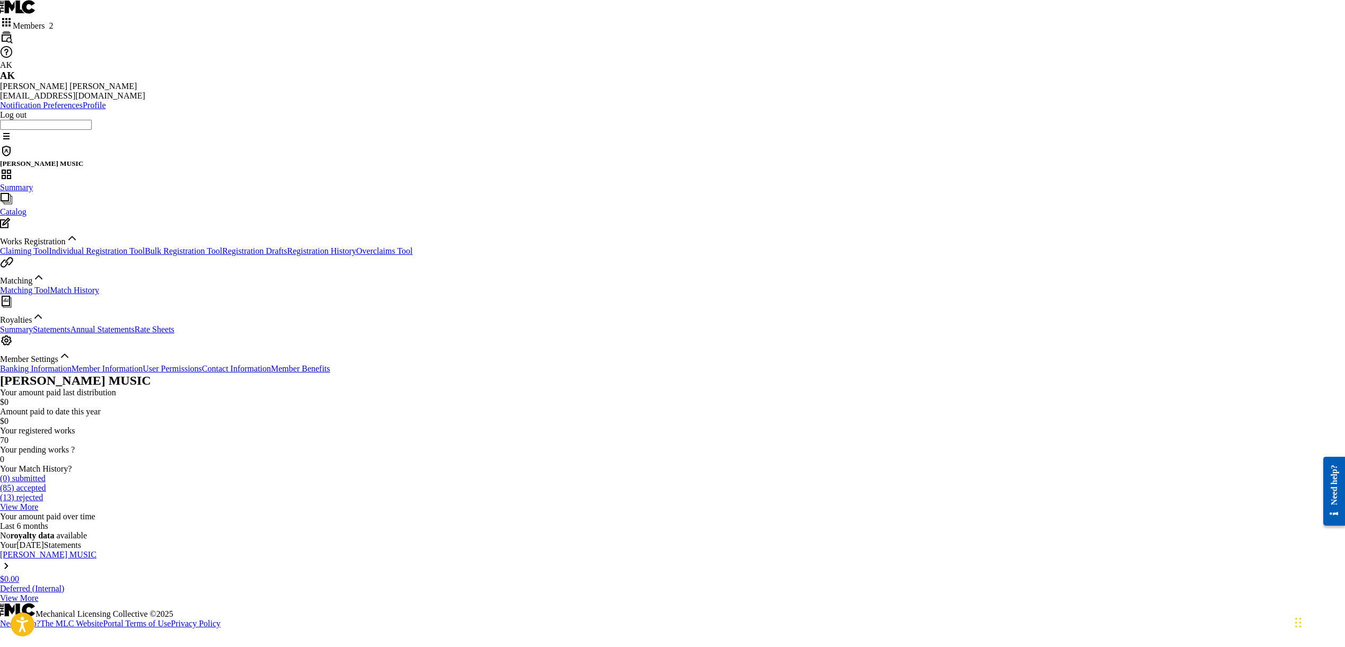
click at [33, 334] on link "Summary" at bounding box center [16, 329] width 33 height 9
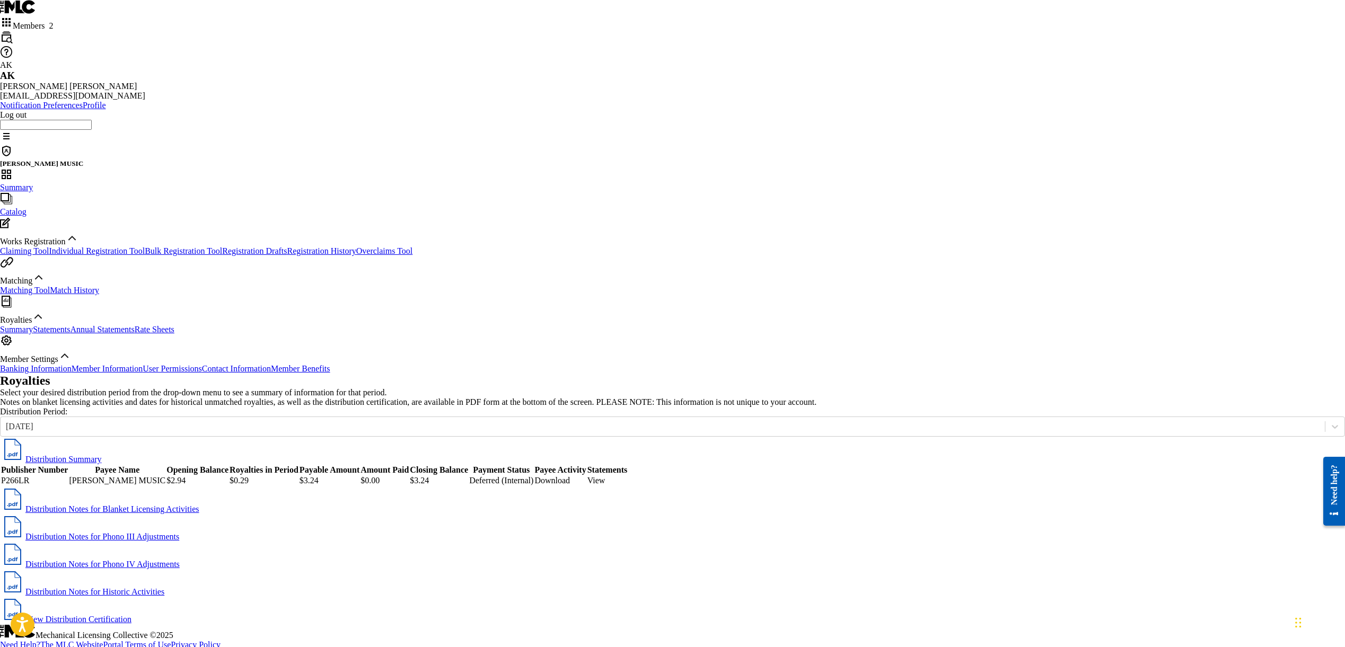
click at [70, 334] on link "Statements" at bounding box center [51, 329] width 37 height 9
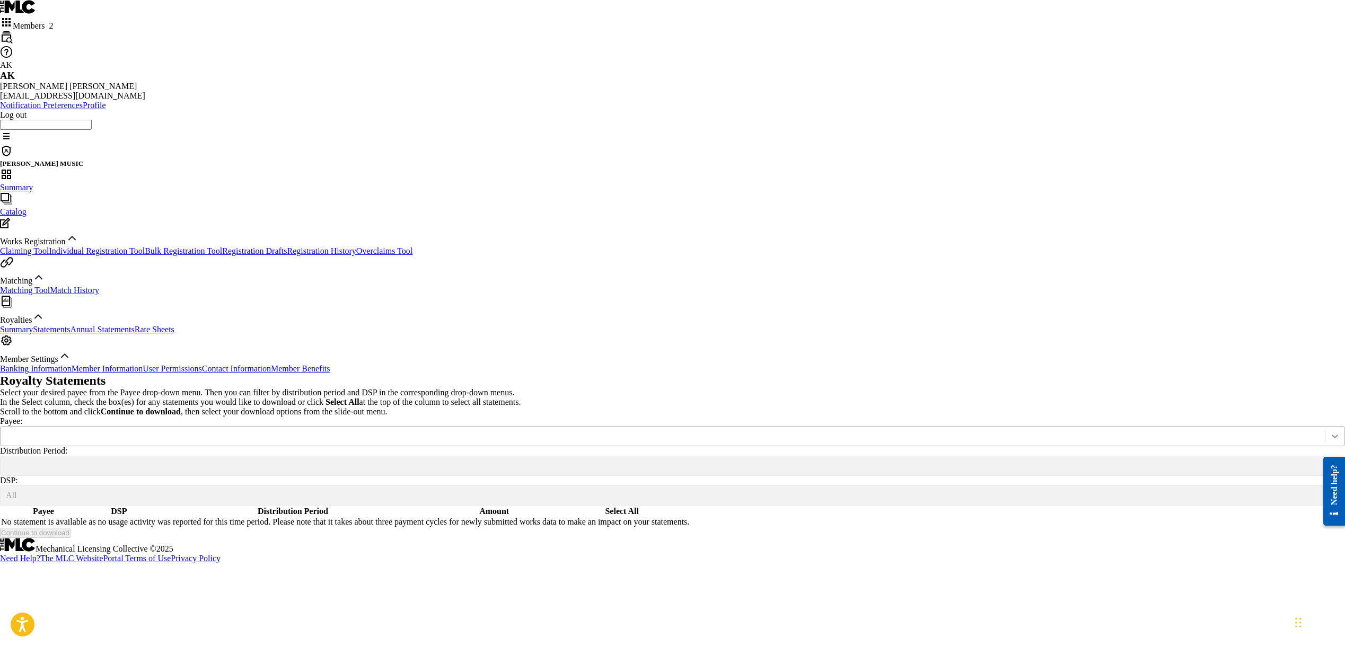
click at [1325, 427] on div at bounding box center [1334, 436] width 19 height 19
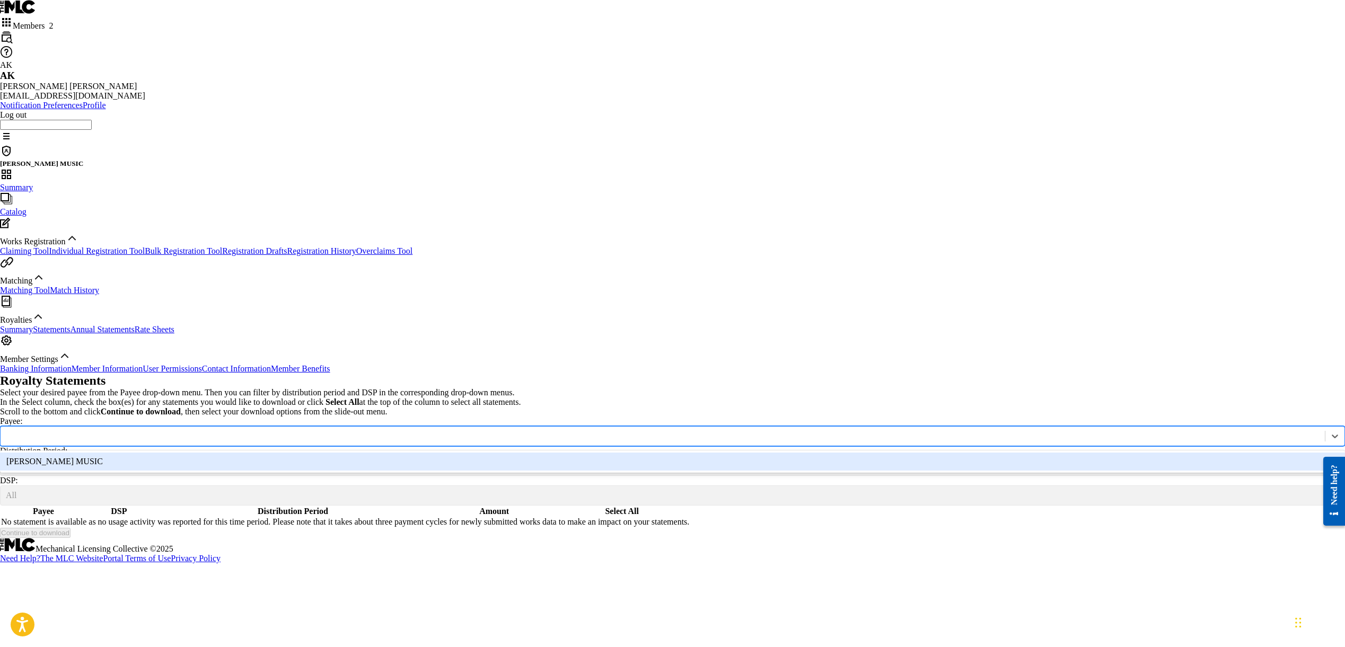
click at [488, 453] on div "[PERSON_NAME] MUSIC" at bounding box center [672, 462] width 1345 height 18
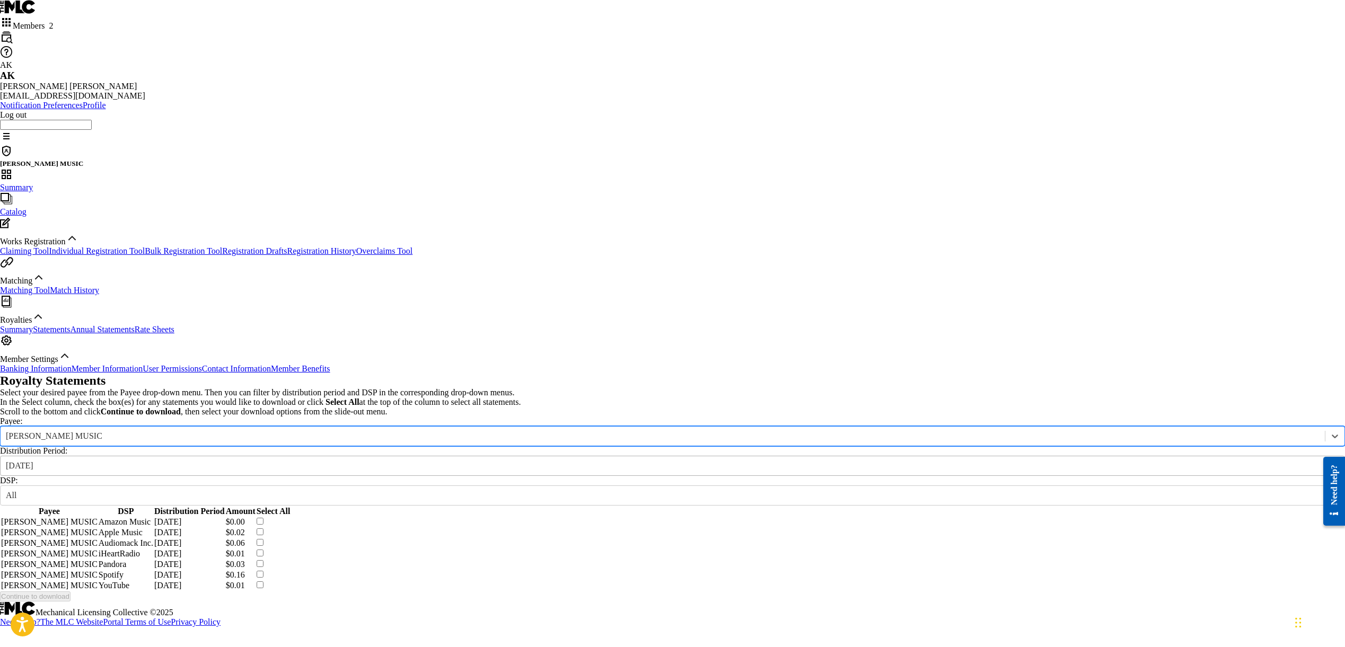
click at [1325, 456] on div at bounding box center [1334, 465] width 19 height 19
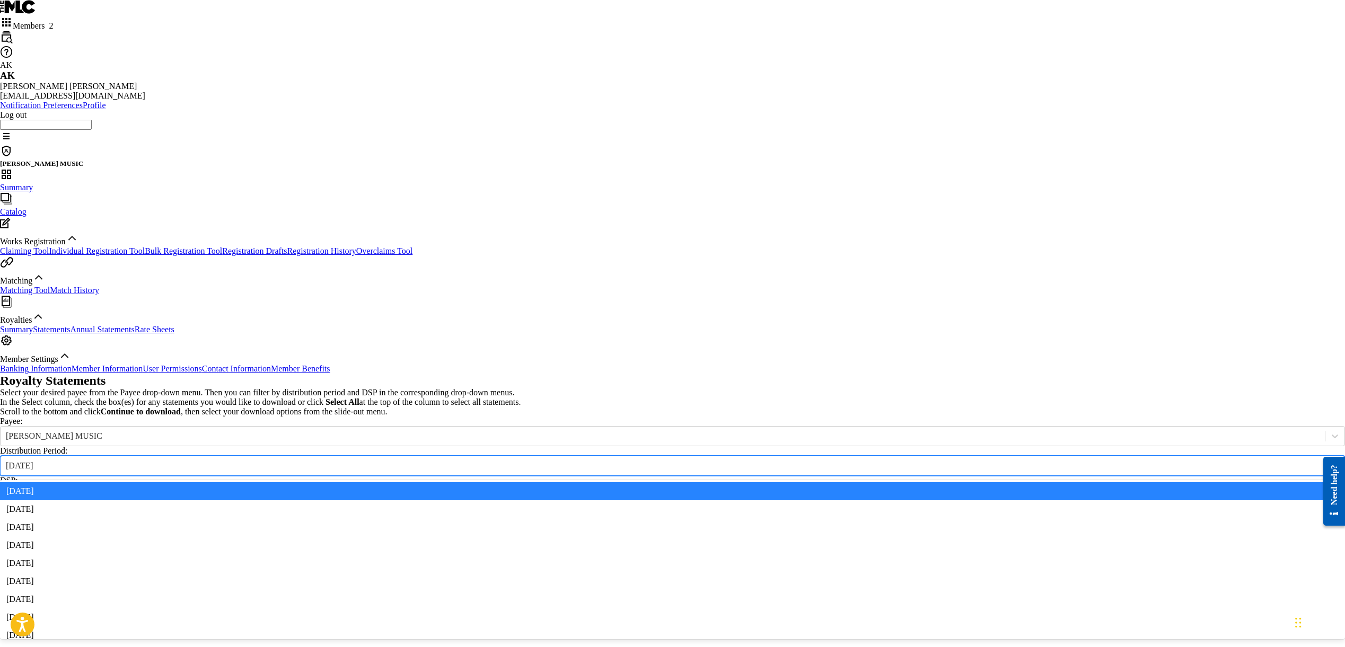
click at [1325, 456] on div at bounding box center [1334, 465] width 19 height 19
click at [515, 456] on div "[DATE]" at bounding box center [672, 466] width 1345 height 20
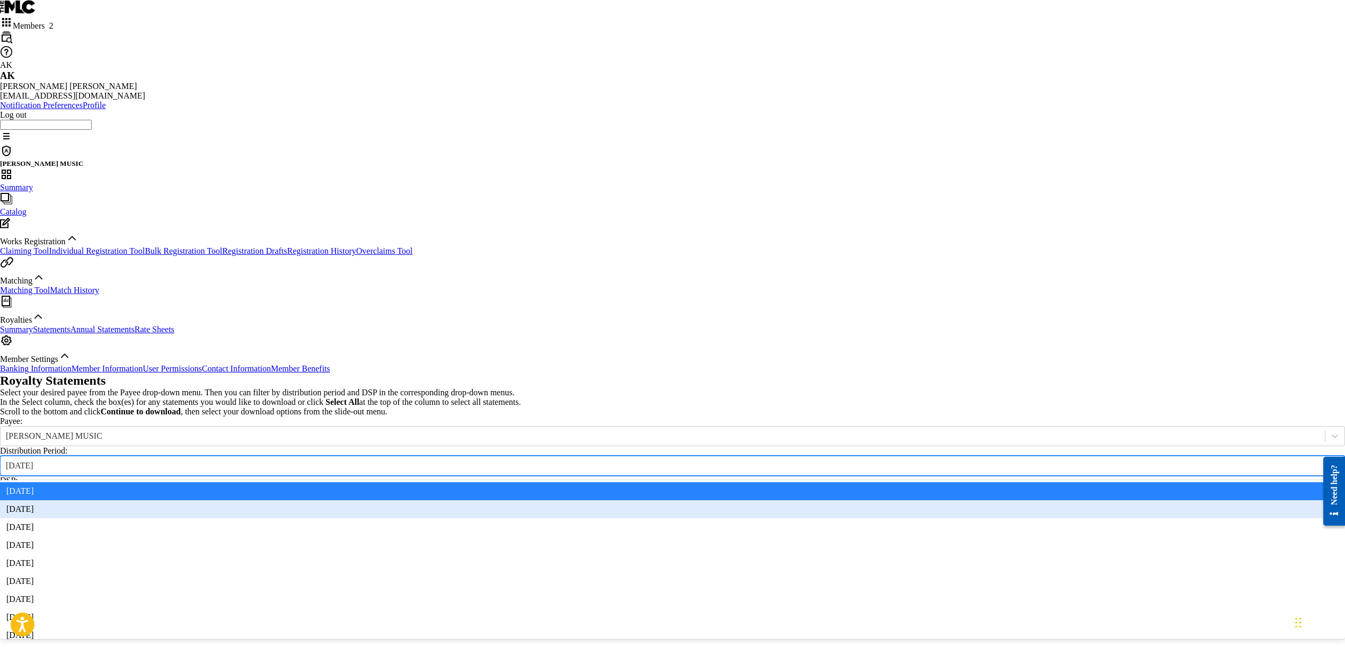
click at [462, 500] on div "[DATE]" at bounding box center [672, 509] width 1345 height 18
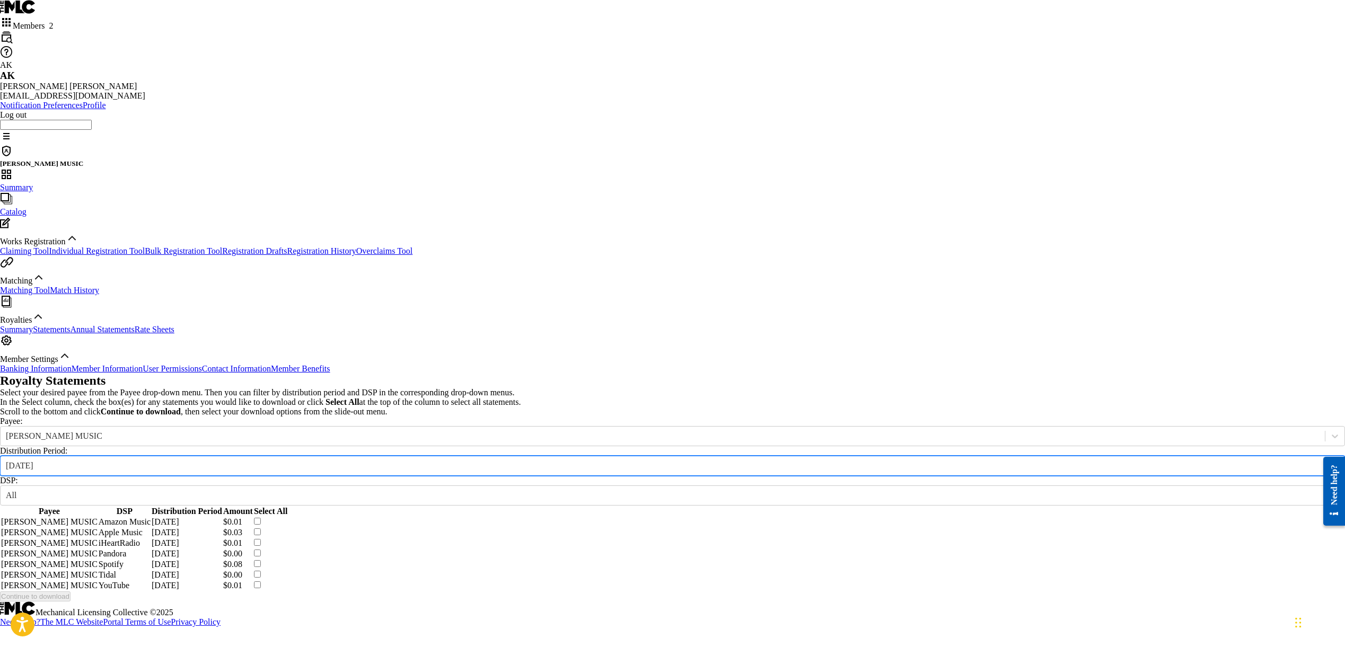
click at [1325, 456] on div at bounding box center [1334, 465] width 19 height 19
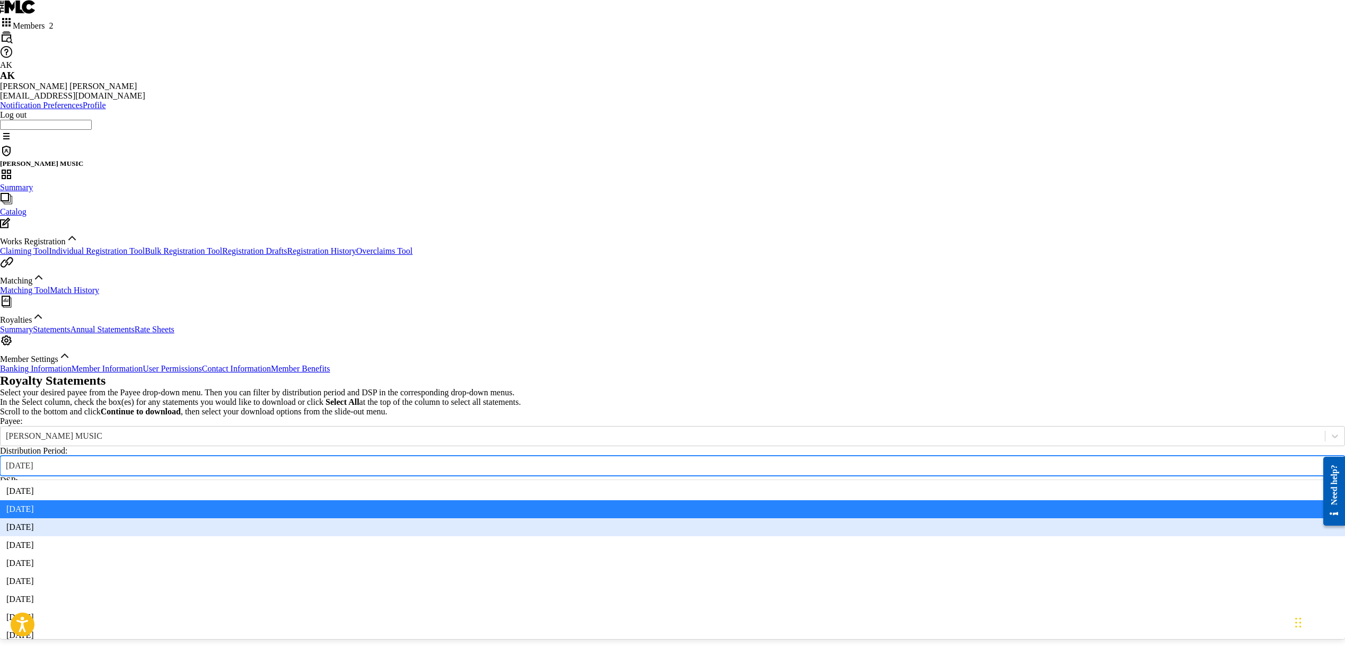
click at [464, 518] on div "[DATE]" at bounding box center [672, 527] width 1345 height 18
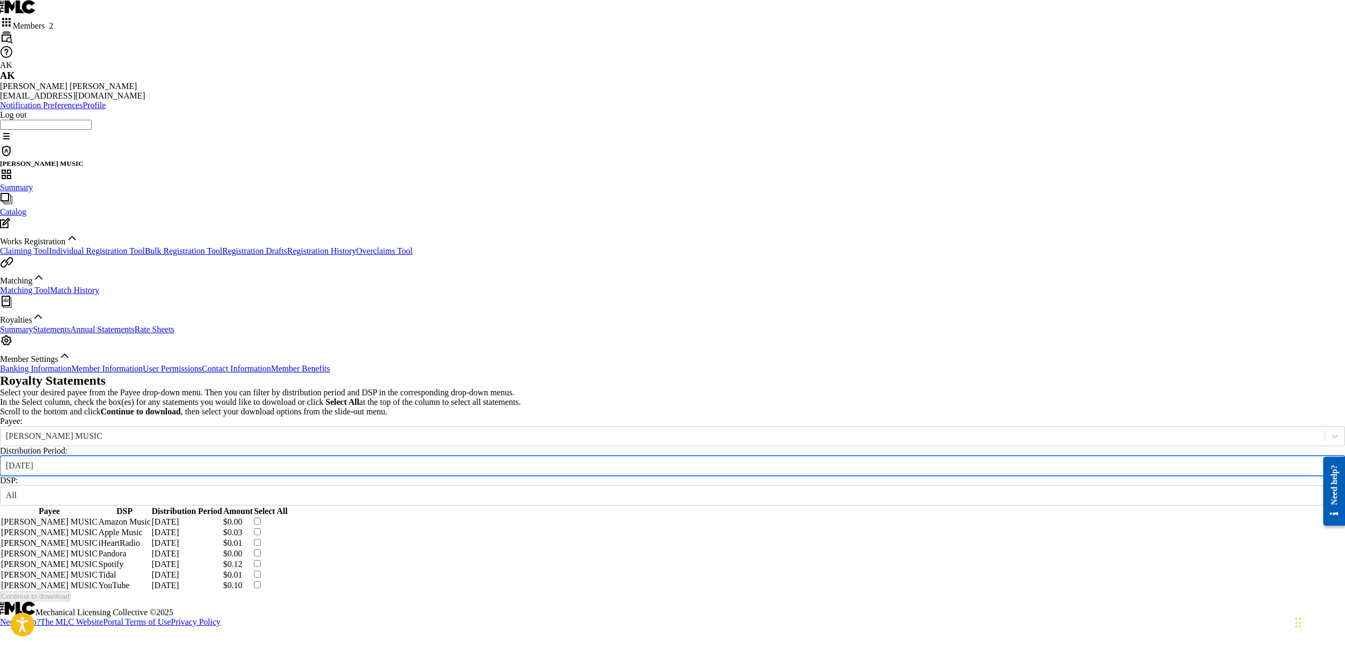
click at [473, 460] on div "[DATE]" at bounding box center [663, 466] width 1324 height 12
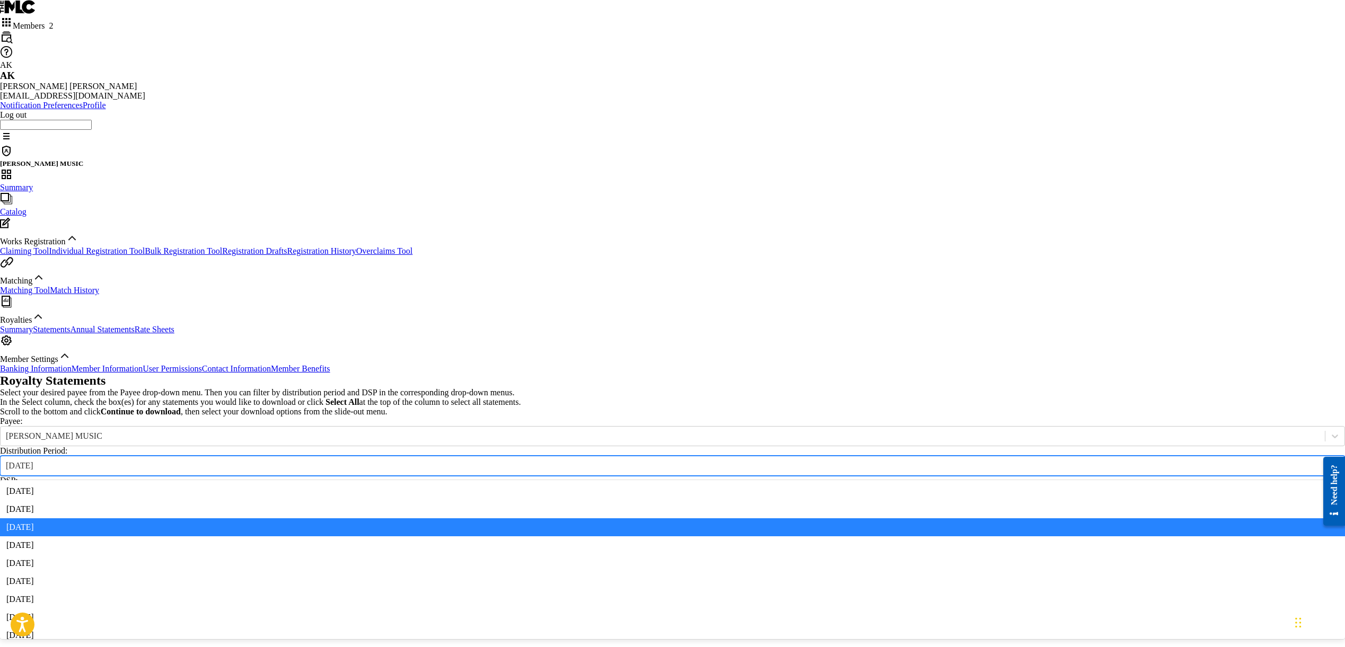
click at [460, 518] on div "[DATE]" at bounding box center [672, 527] width 1345 height 18
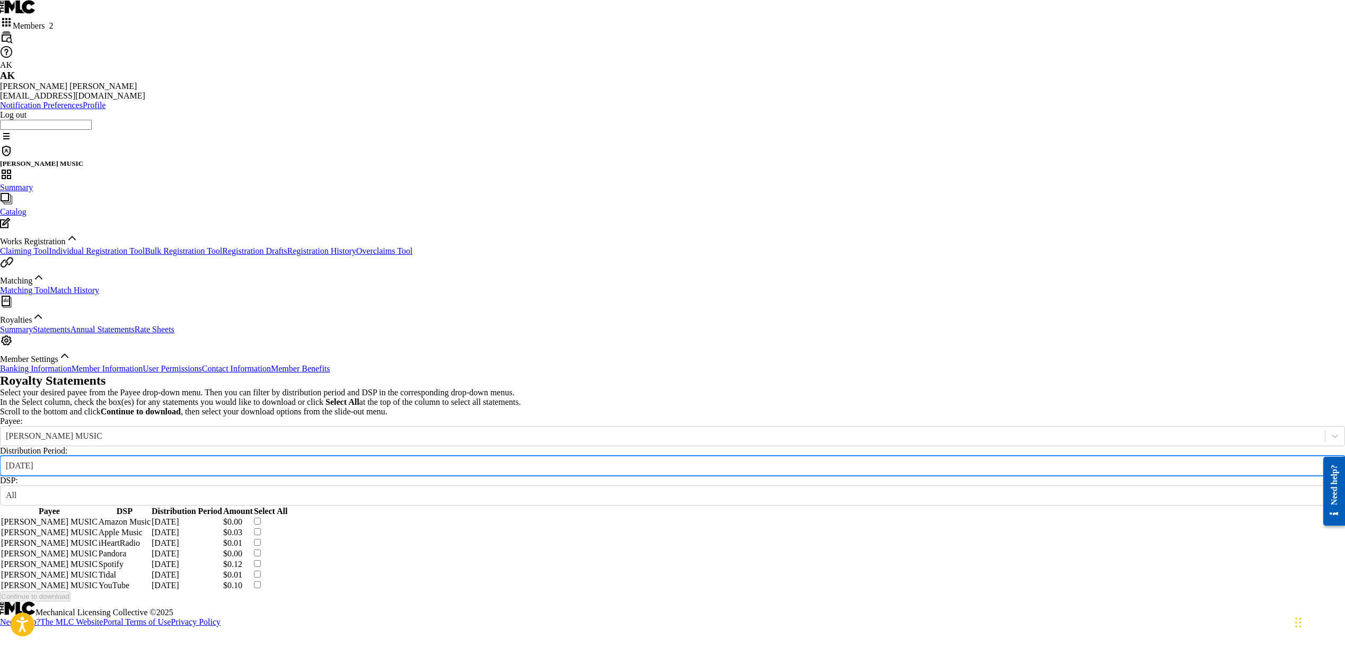
click at [471, 461] on div "[DATE]" at bounding box center [662, 466] width 1313 height 10
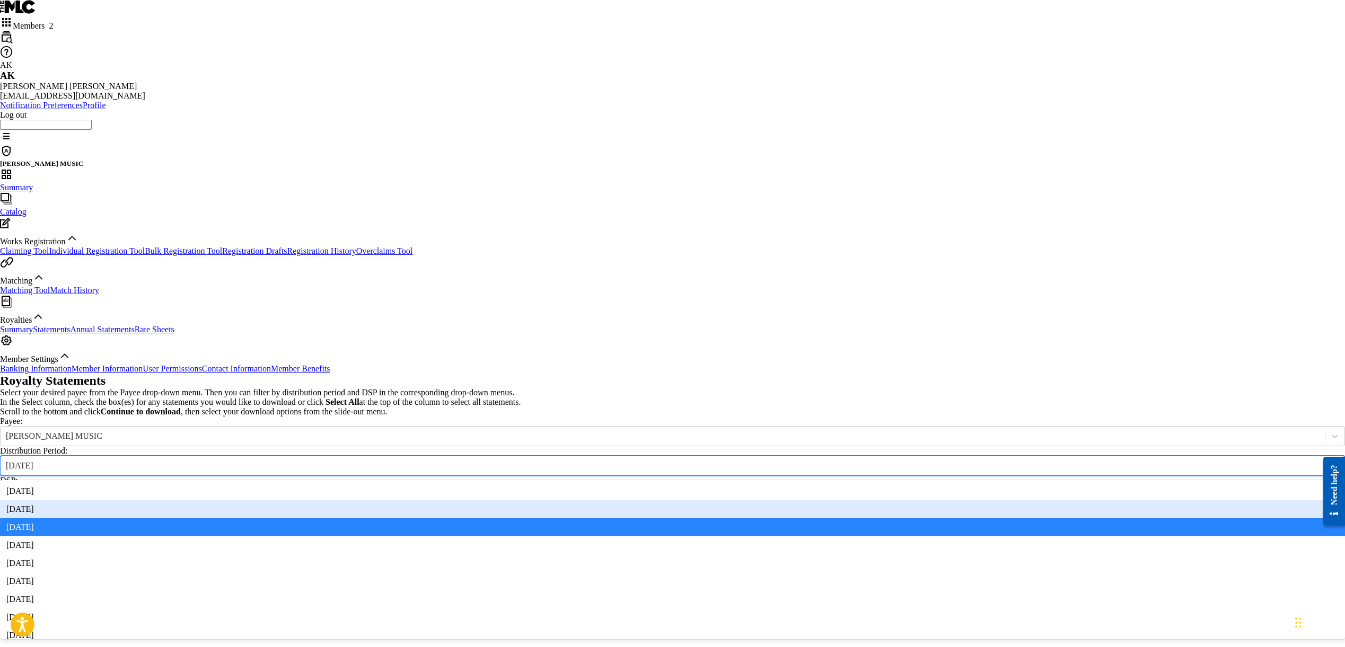
click at [447, 500] on div "[DATE]" at bounding box center [672, 509] width 1345 height 18
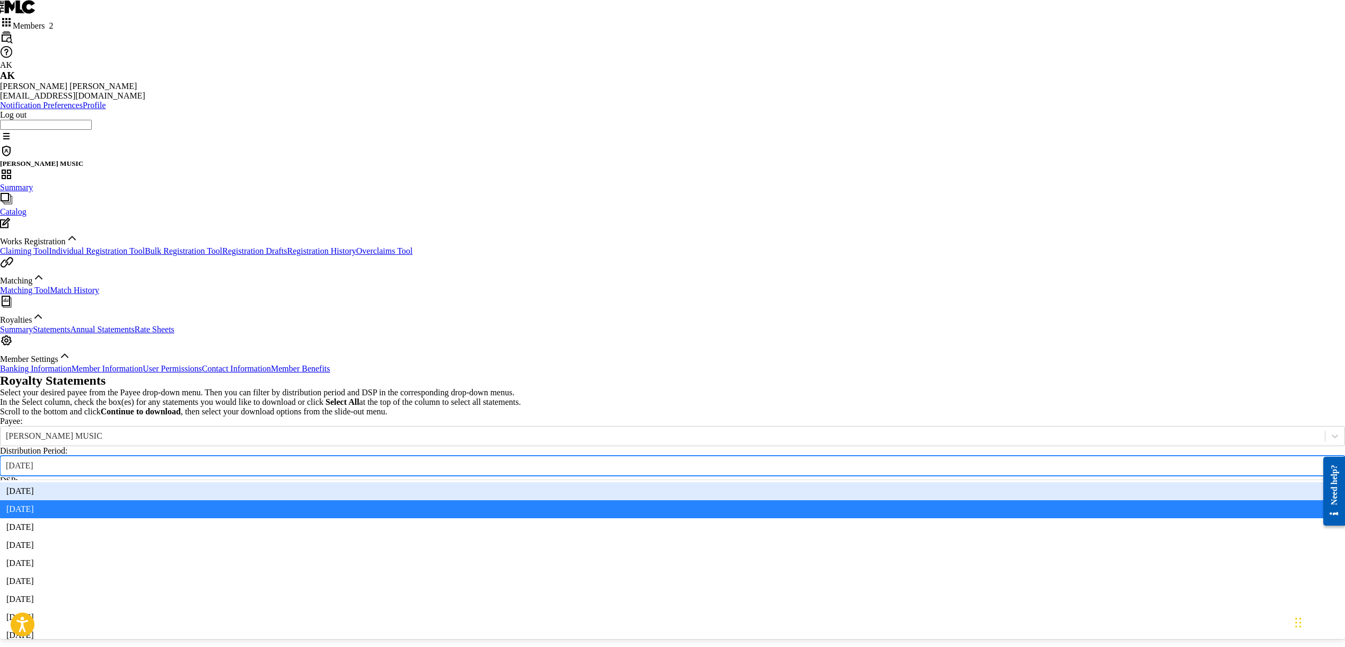
click at [493, 460] on div "[DATE]" at bounding box center [663, 466] width 1324 height 12
click at [469, 482] on div "[DATE]" at bounding box center [672, 491] width 1345 height 18
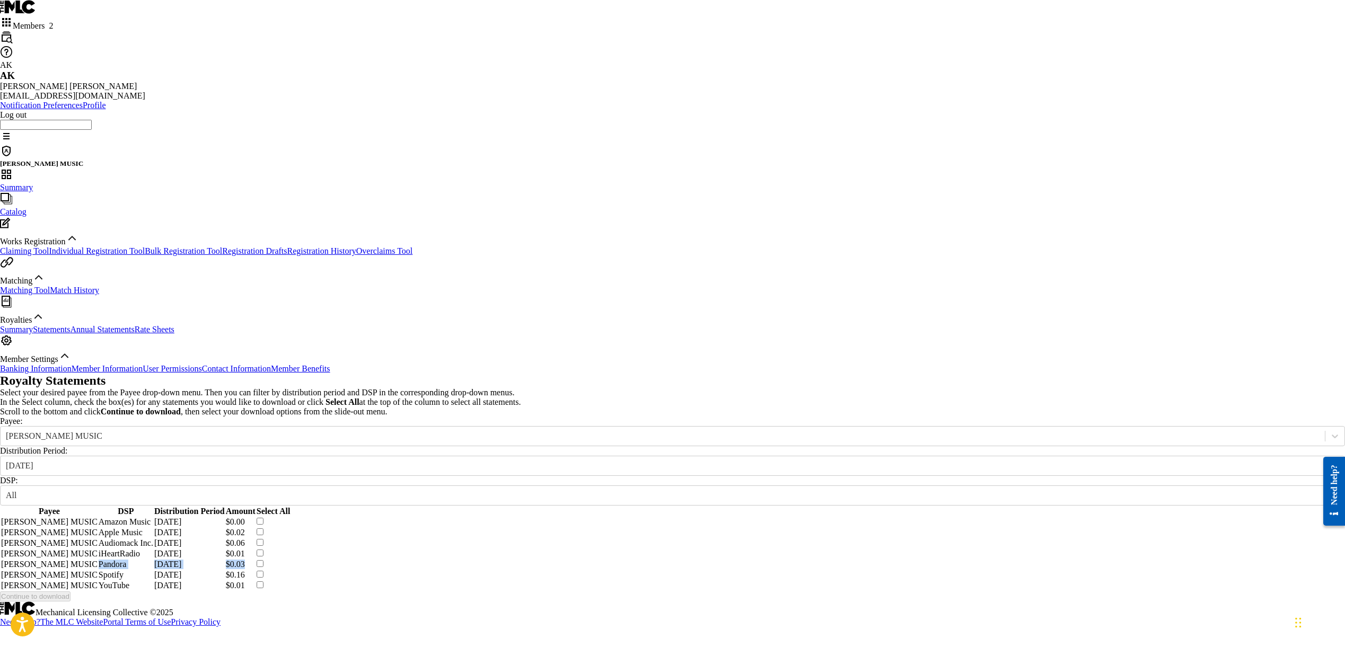
drag, startPoint x: 712, startPoint y: 428, endPoint x: 864, endPoint y: 434, distance: 152.2
click at [290, 560] on tr "[PERSON_NAME] MUSIC Pandora [DATE] $0.03" at bounding box center [145, 565] width 289 height 10
click at [478, 460] on div "[DATE]" at bounding box center [663, 466] width 1324 height 12
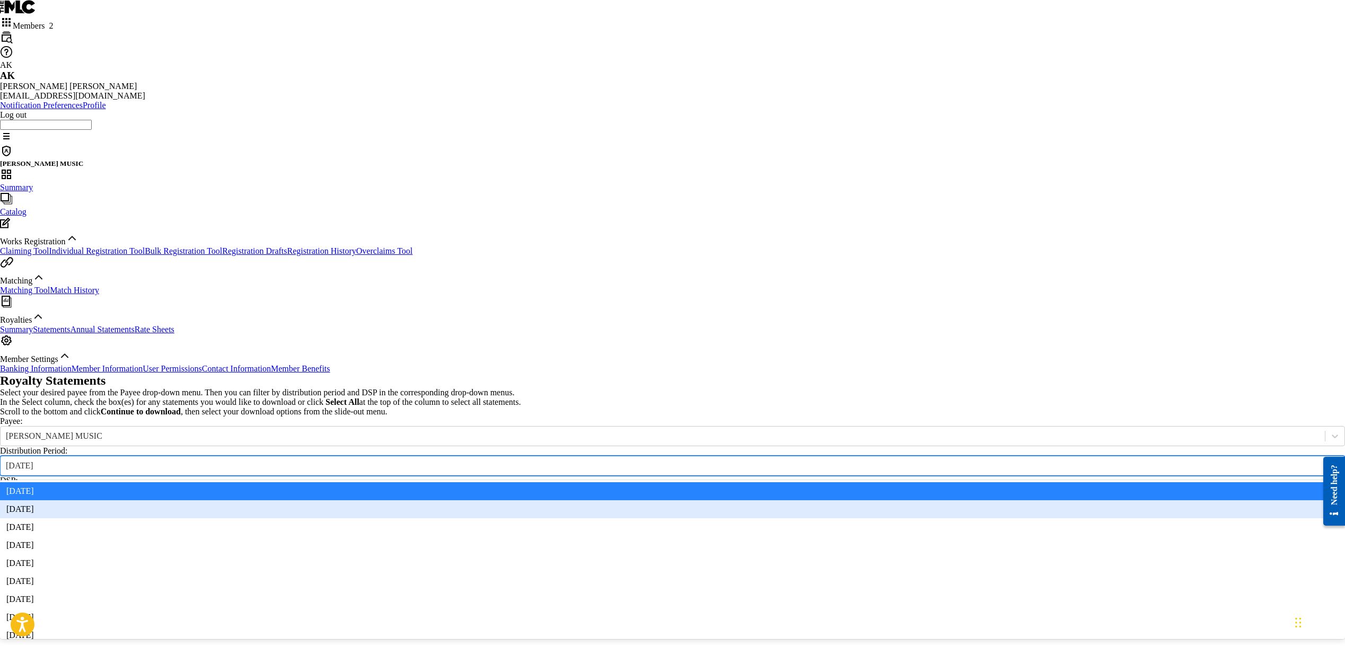
click at [455, 500] on div "[DATE]" at bounding box center [672, 509] width 1345 height 18
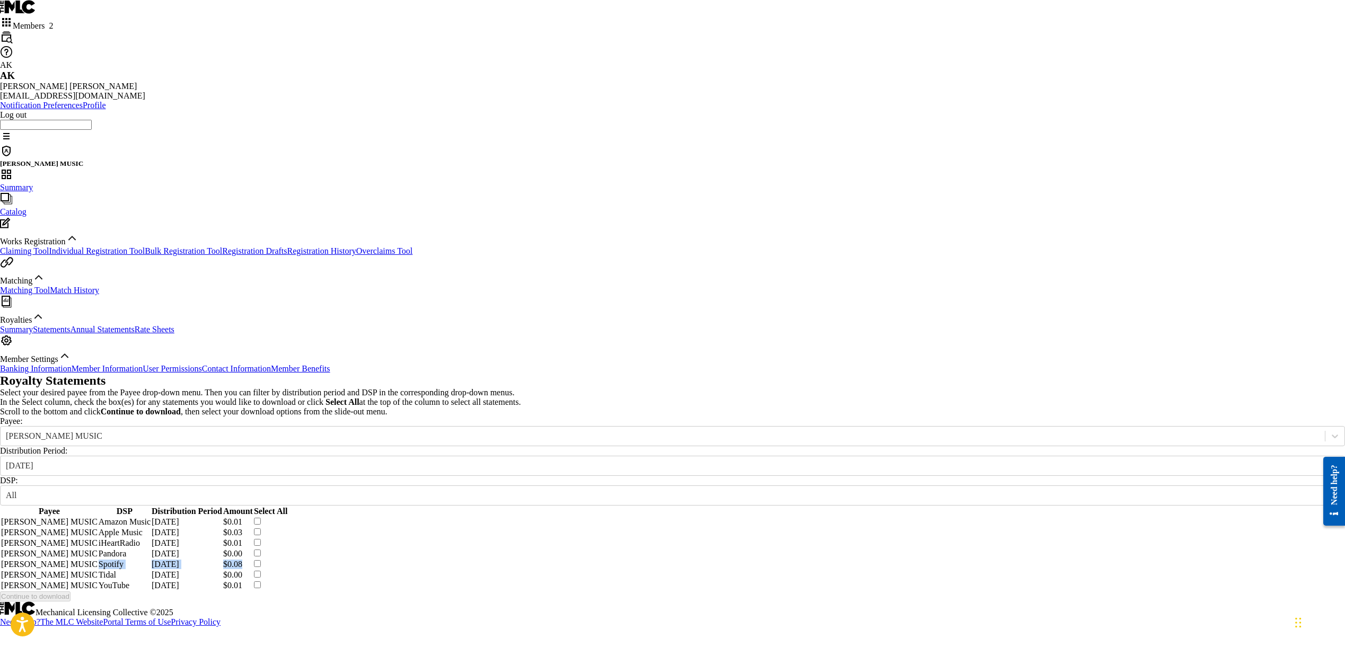
drag, startPoint x: 575, startPoint y: 431, endPoint x: 862, endPoint y: 438, distance: 287.4
click at [287, 560] on tr "[PERSON_NAME] MUSIC Spotify [DATE] $0.08" at bounding box center [144, 565] width 286 height 10
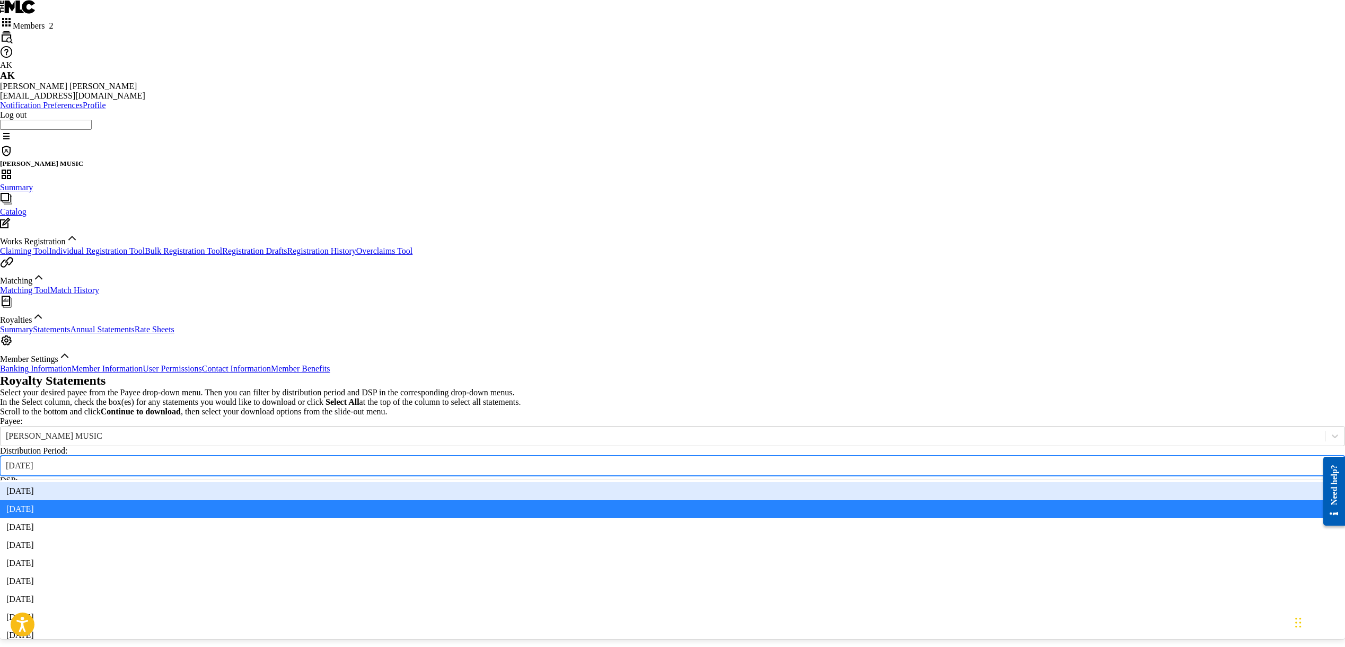
click at [484, 460] on div "[DATE]" at bounding box center [663, 466] width 1324 height 12
click at [458, 482] on div "[DATE]" at bounding box center [672, 491] width 1345 height 18
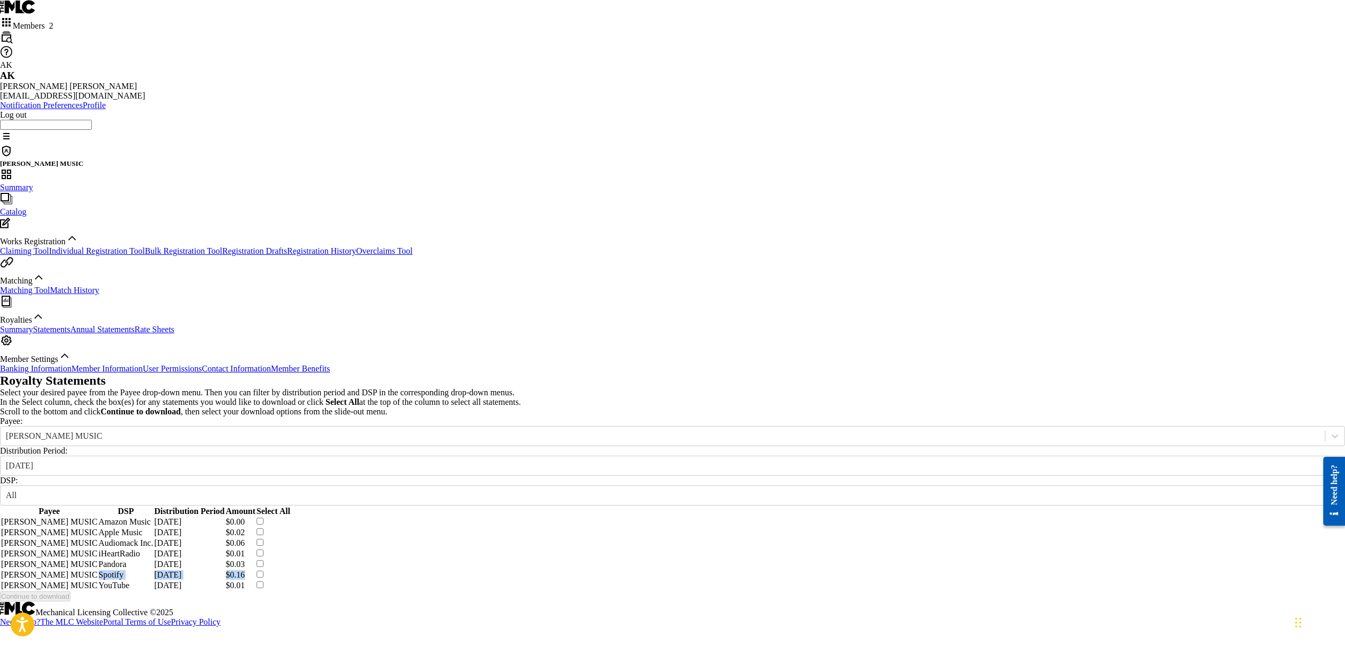
drag, startPoint x: 558, startPoint y: 457, endPoint x: 858, endPoint y: 461, distance: 300.5
click at [290, 570] on tr "[PERSON_NAME] MUSIC Spotify [DATE] $0.16" at bounding box center [145, 575] width 289 height 10
click at [1325, 456] on div at bounding box center [1334, 465] width 19 height 19
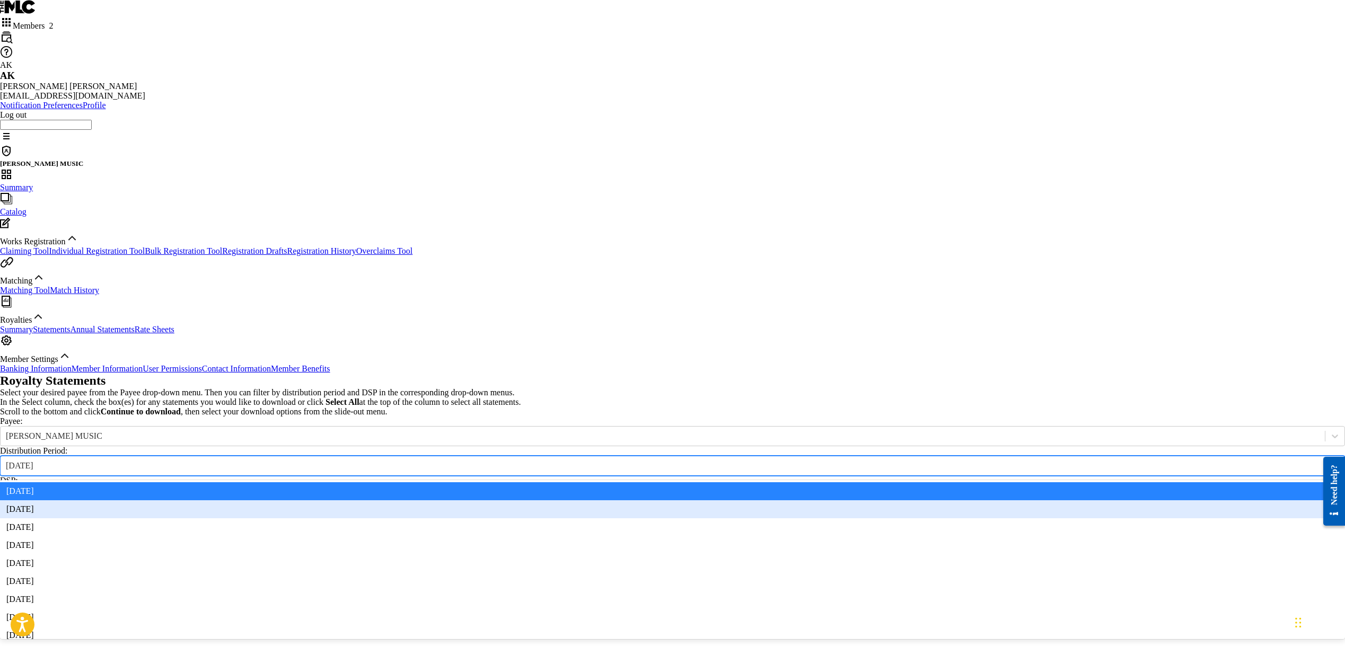
click at [480, 500] on div "[DATE]" at bounding box center [672, 509] width 1345 height 18
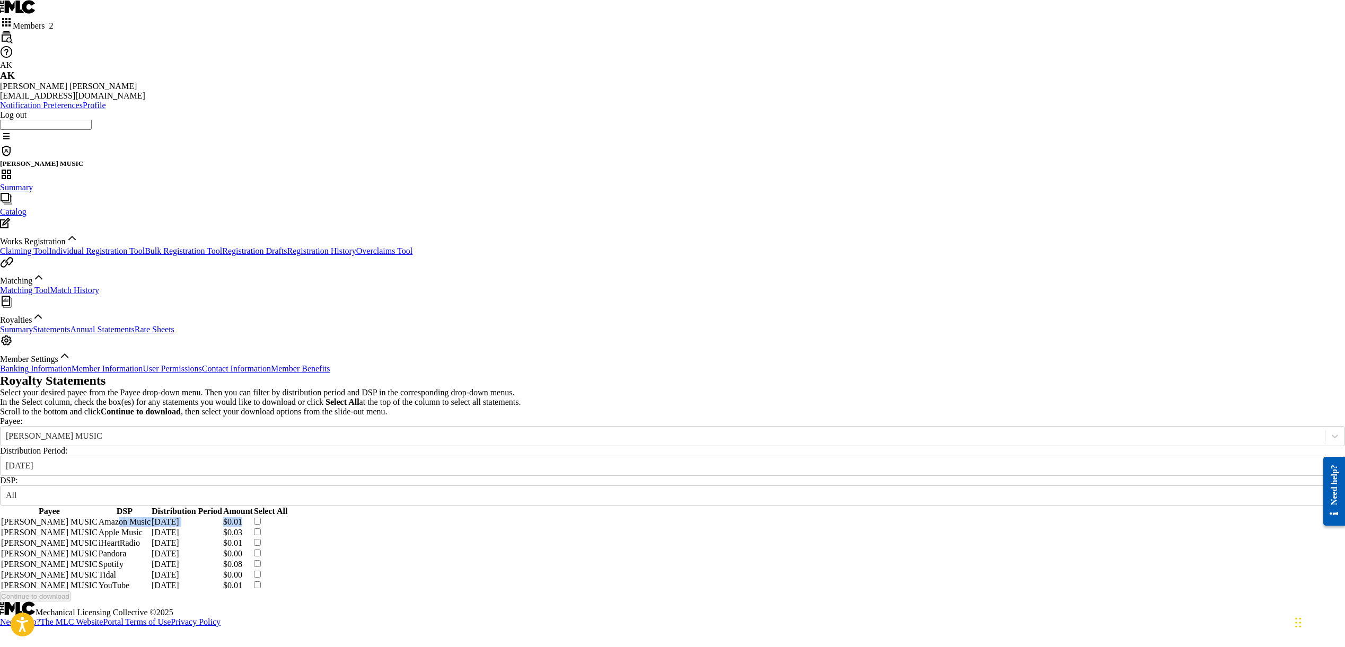
drag, startPoint x: 573, startPoint y: 358, endPoint x: 895, endPoint y: 367, distance: 322.4
click at [287, 517] on tr "[PERSON_NAME] MUSIC Amazon Music [DATE] $0.01" at bounding box center [144, 522] width 286 height 10
click at [492, 460] on div "[DATE]" at bounding box center [663, 466] width 1324 height 12
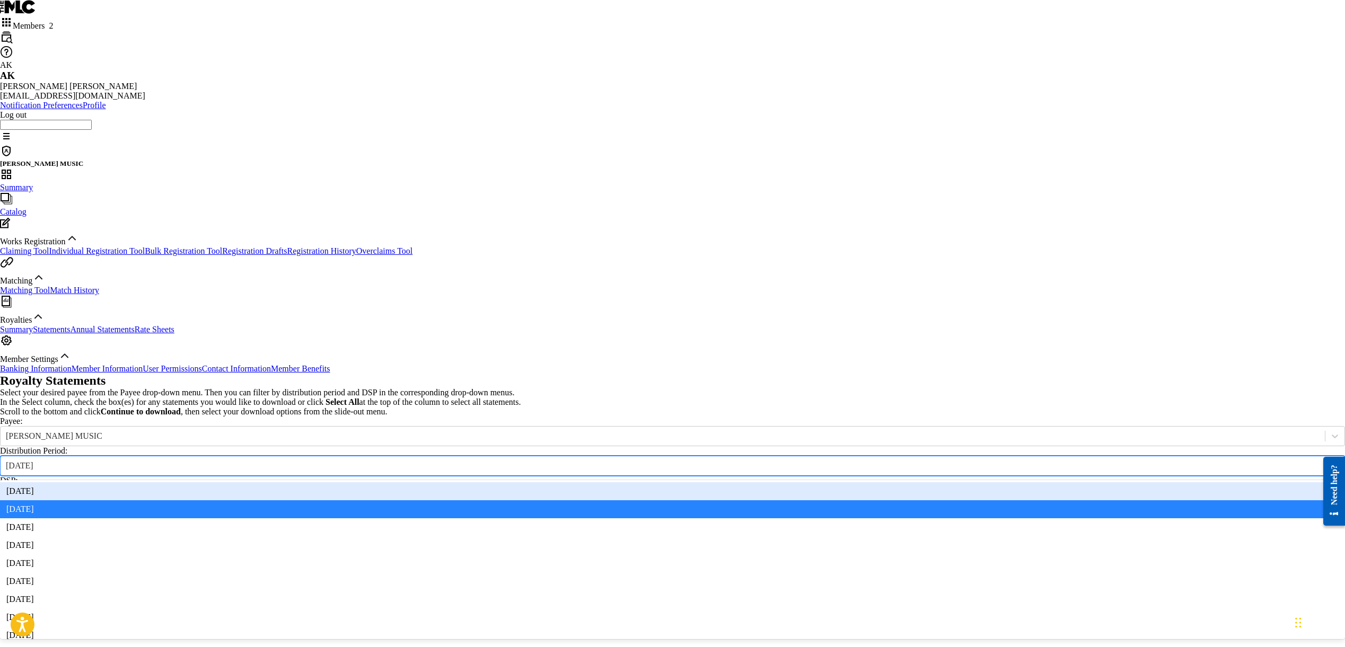
click at [495, 482] on div "[DATE]" at bounding box center [672, 491] width 1345 height 18
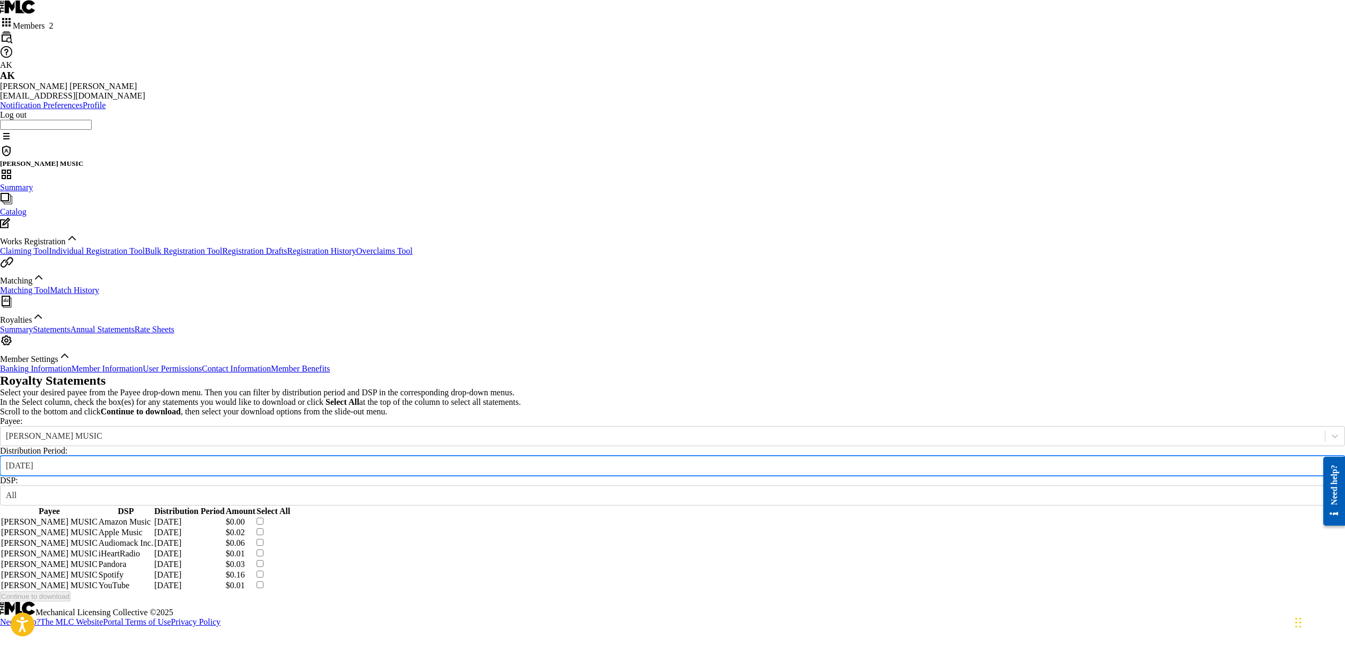
click at [482, 461] on div "[DATE]" at bounding box center [662, 466] width 1313 height 10
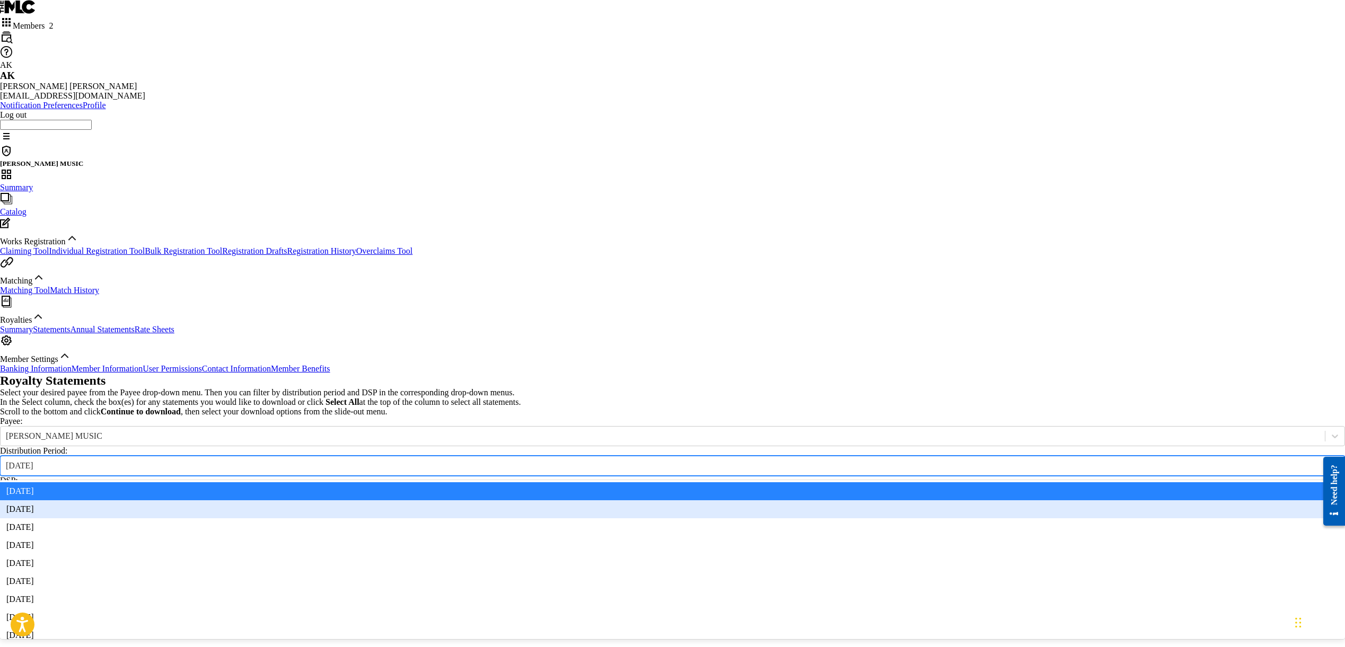
click at [470, 500] on div "[DATE]" at bounding box center [672, 509] width 1345 height 18
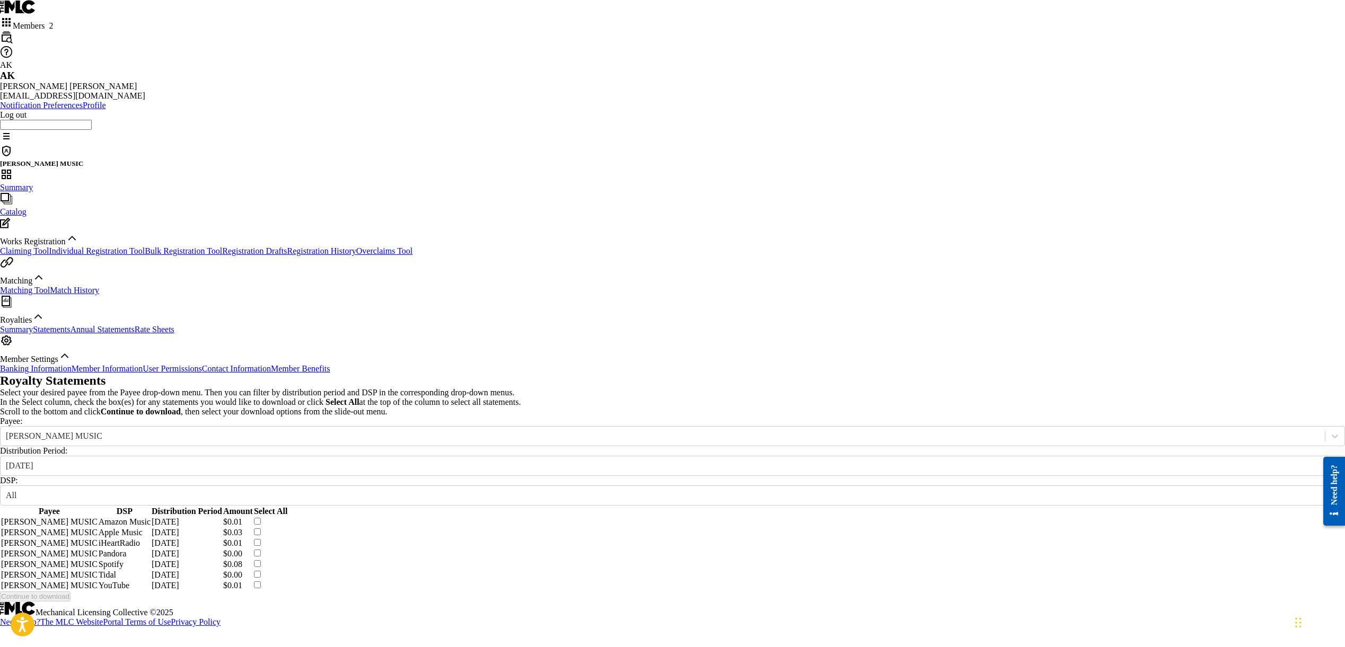
click at [801, 575] on div "Royalty Statements Select your desired payee from the Payee drop-down menu. The…" at bounding box center [672, 488] width 1345 height 228
drag, startPoint x: 554, startPoint y: 481, endPoint x: 619, endPoint y: 485, distance: 64.2
click at [151, 581] on td "YouTube" at bounding box center [125, 586] width 52 height 10
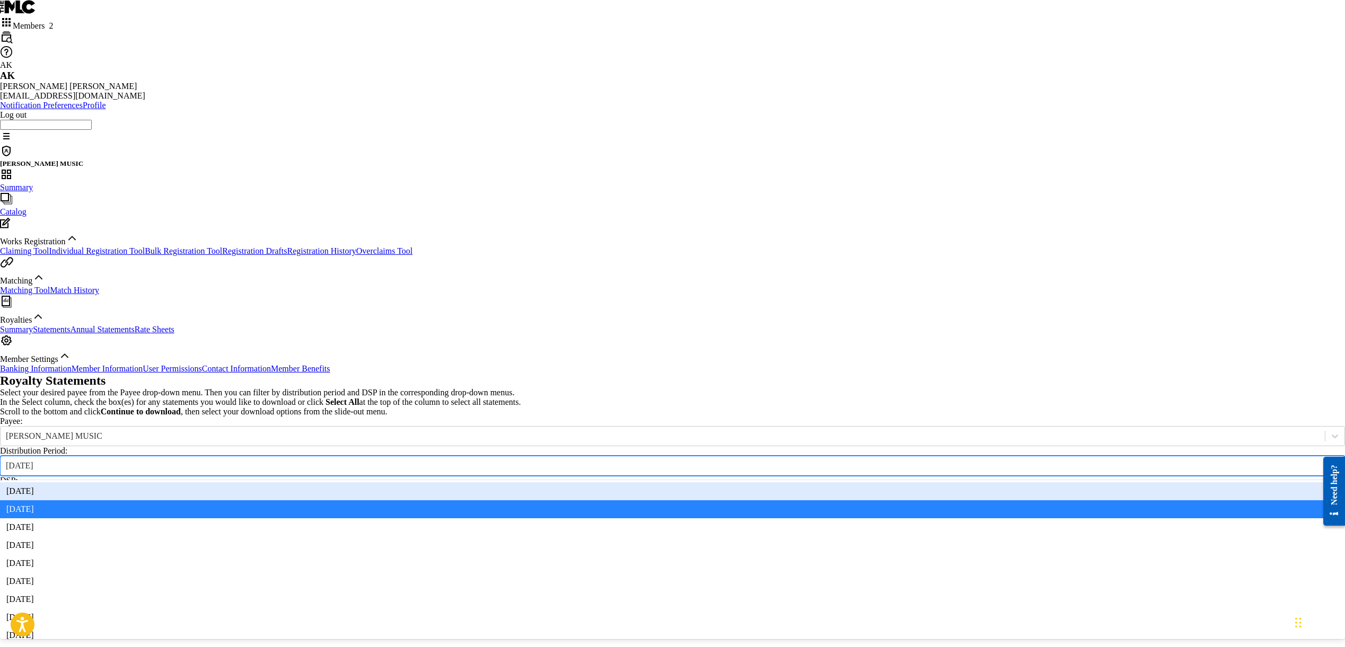
click at [1329, 461] on icon at bounding box center [1334, 466] width 11 height 11
click at [476, 482] on div "[DATE]" at bounding box center [672, 491] width 1345 height 18
